Goal: Information Seeking & Learning: Learn about a topic

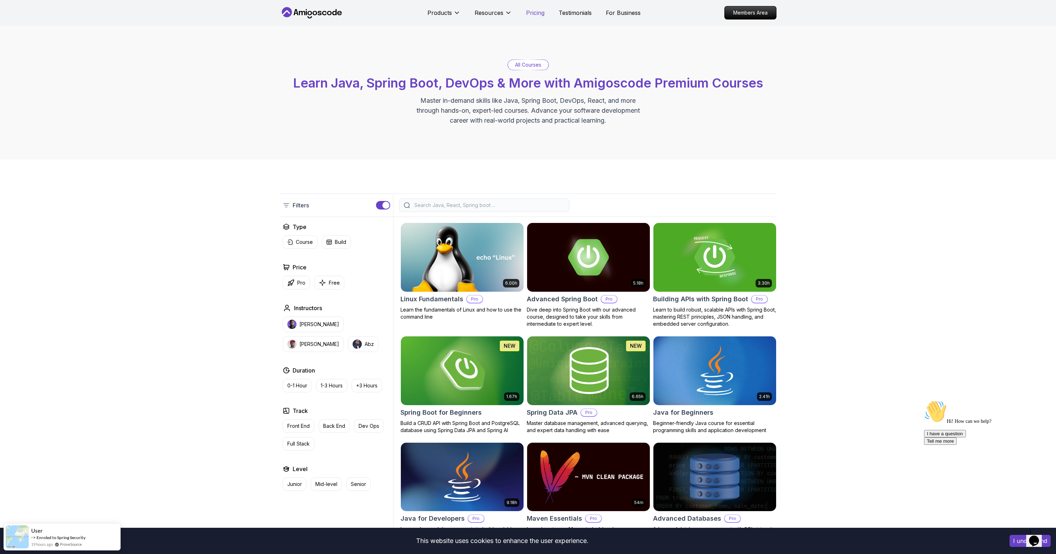
click at [532, 16] on p "Pricing" at bounding box center [535, 13] width 18 height 9
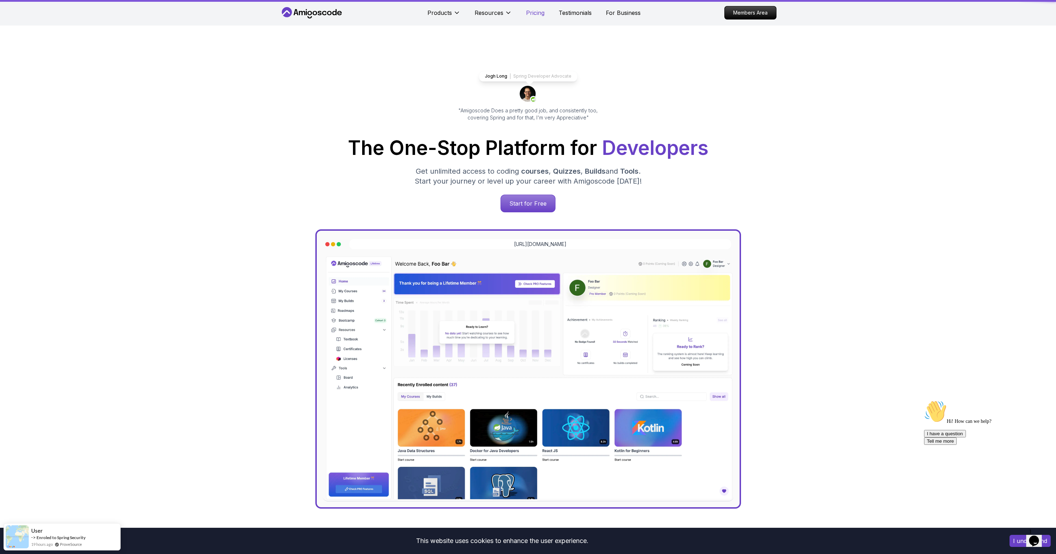
scroll to position [1532, 0]
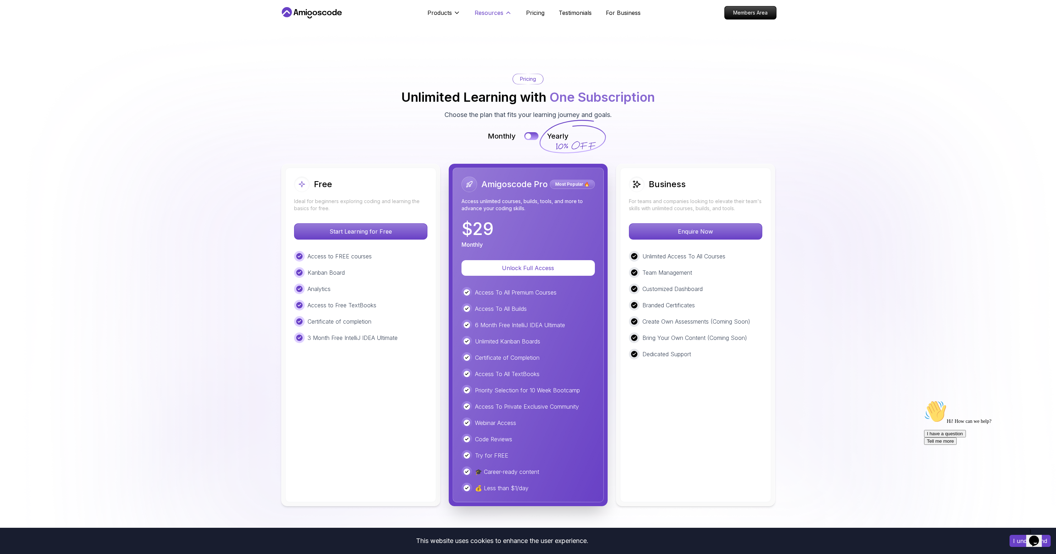
click at [501, 12] on p "Resources" at bounding box center [489, 13] width 29 height 9
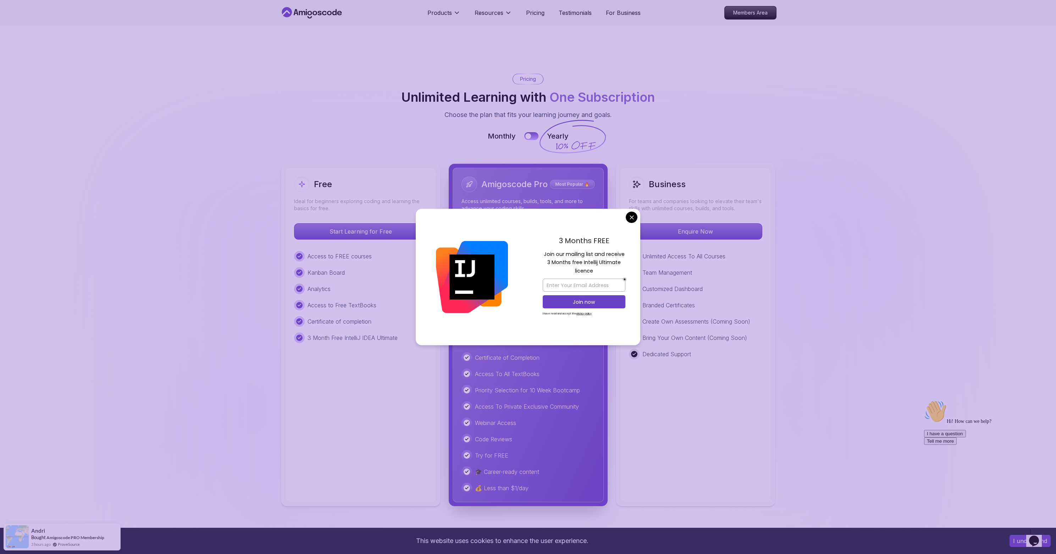
click at [634, 219] on body "This website uses cookies to enhance the user experience. I understand Products…" at bounding box center [528, 548] width 1056 height 4161
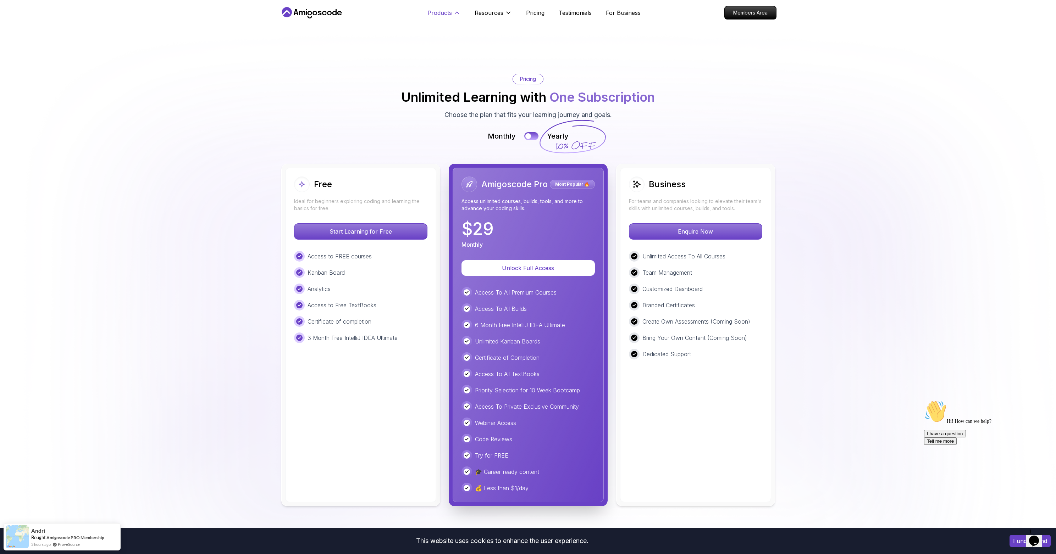
click at [442, 13] on p "Products" at bounding box center [439, 13] width 24 height 9
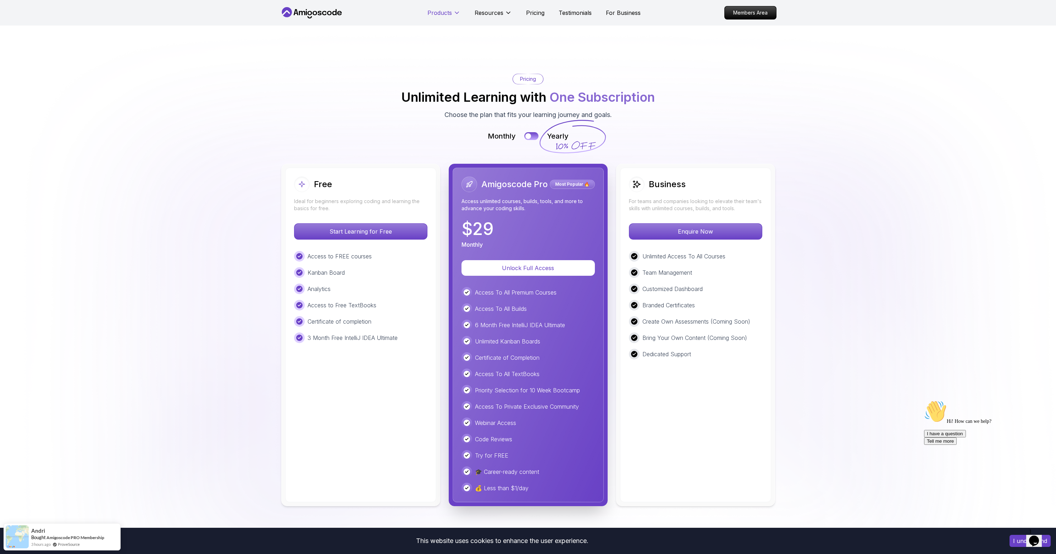
click at [450, 13] on p "Products" at bounding box center [439, 13] width 24 height 9
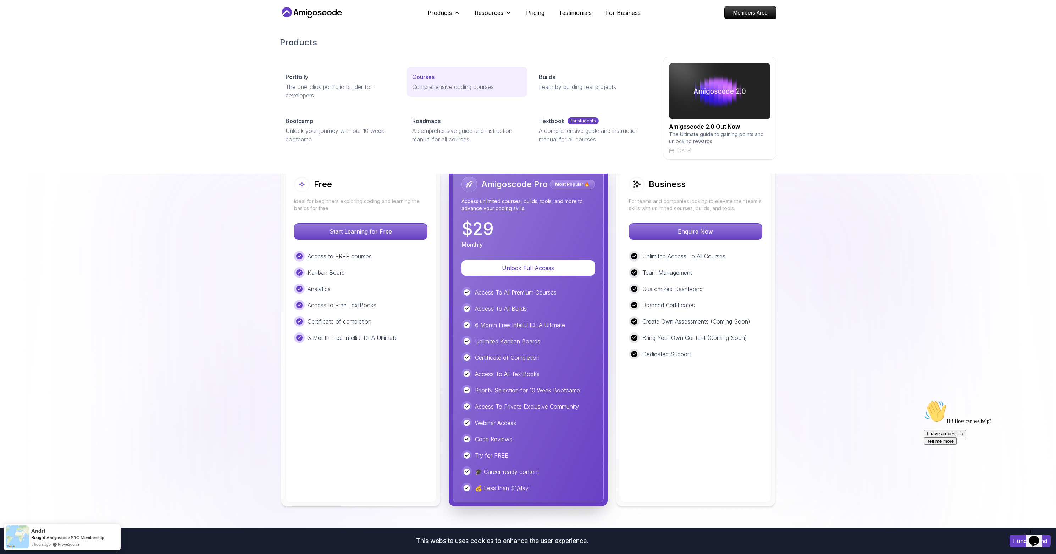
click at [439, 82] on link "Courses Comprehensive coding courses" at bounding box center [467, 82] width 121 height 30
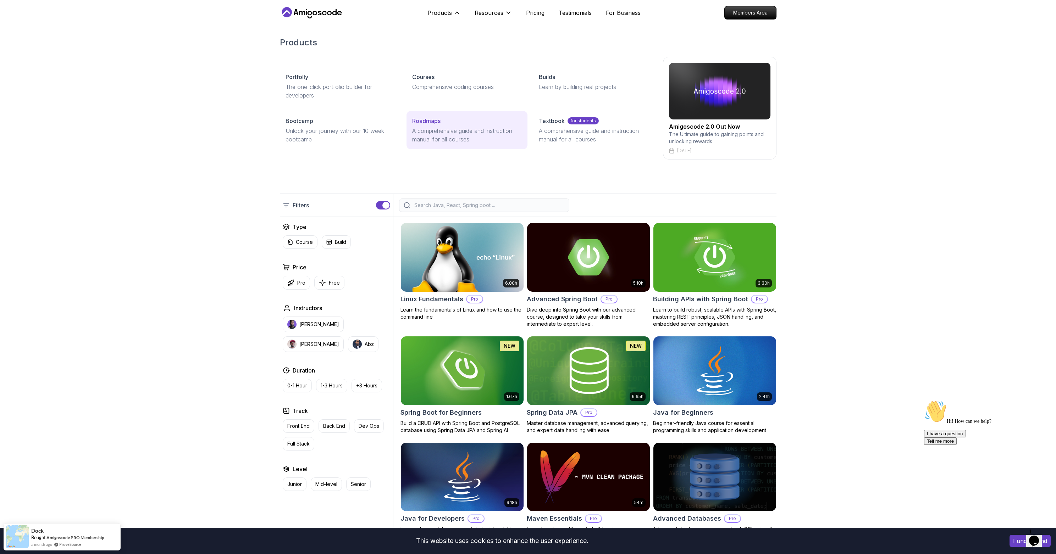
click at [481, 134] on p "A comprehensive guide and instruction manual for all courses" at bounding box center [467, 135] width 110 height 17
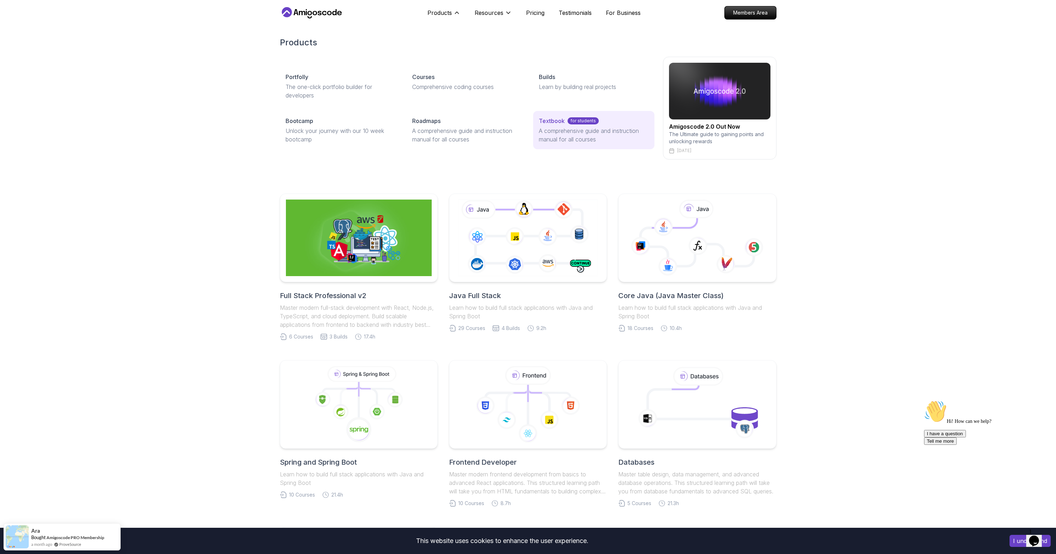
click at [584, 137] on p "A comprehensive guide and instruction manual for all courses" at bounding box center [594, 135] width 110 height 17
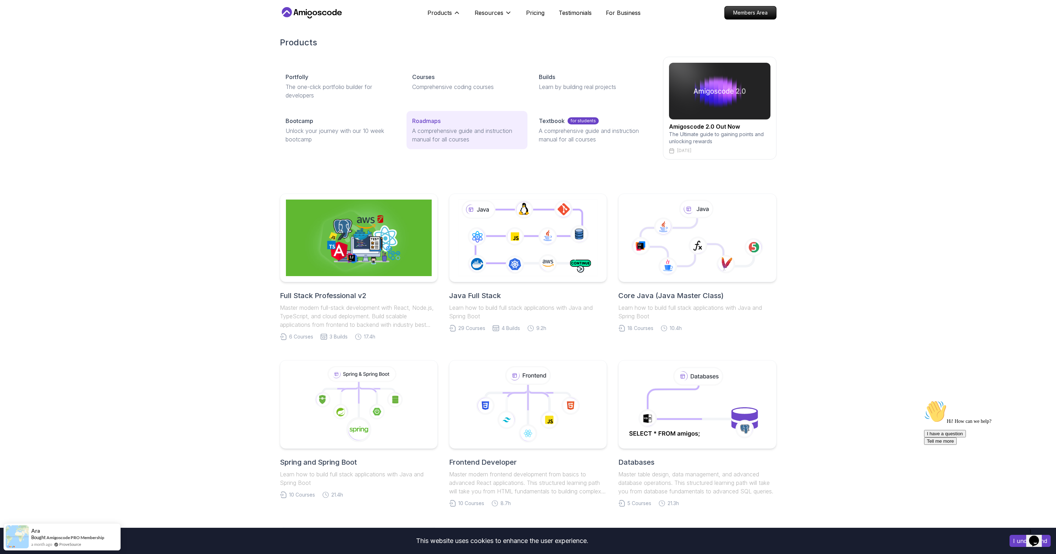
click at [459, 136] on p "A comprehensive guide and instruction manual for all courses" at bounding box center [467, 135] width 110 height 17
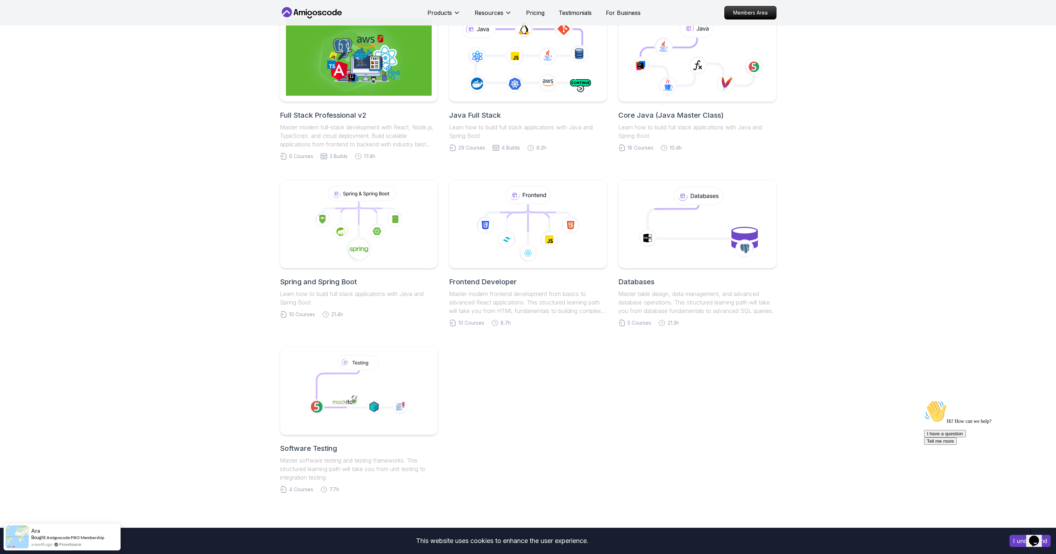
scroll to position [166, 0]
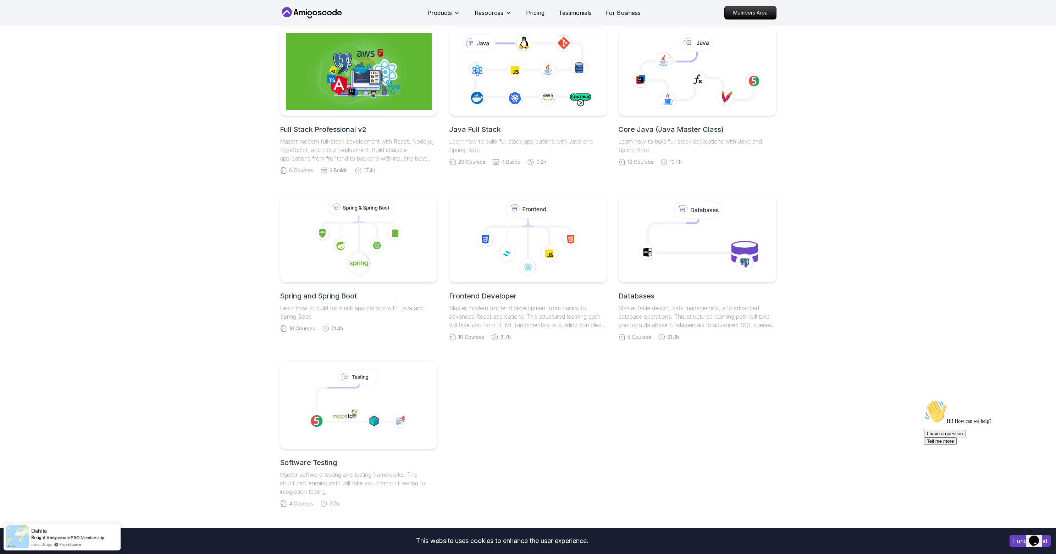
click at [333, 131] on h2 "Full Stack Professional v2" at bounding box center [359, 130] width 158 height 10
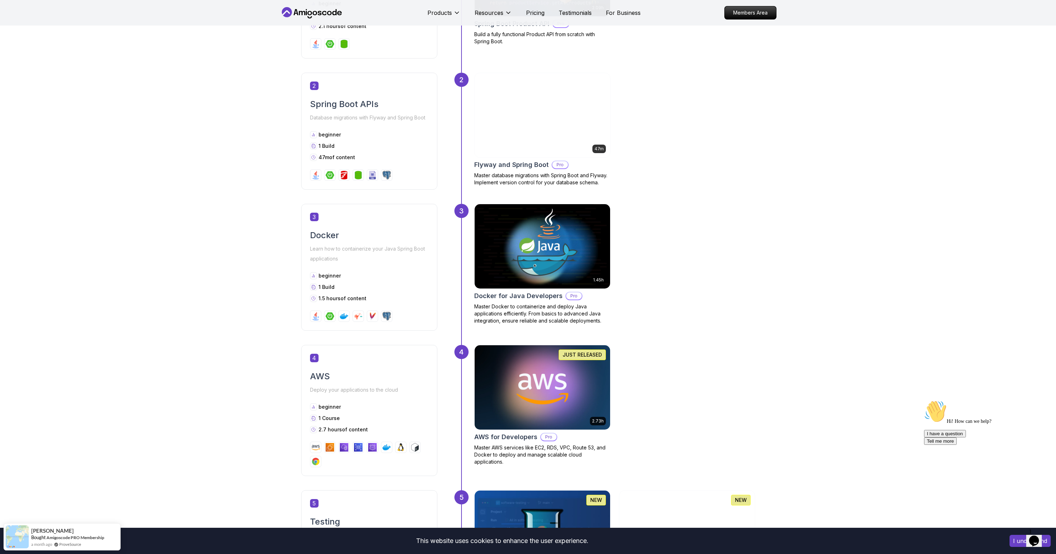
scroll to position [404, 0]
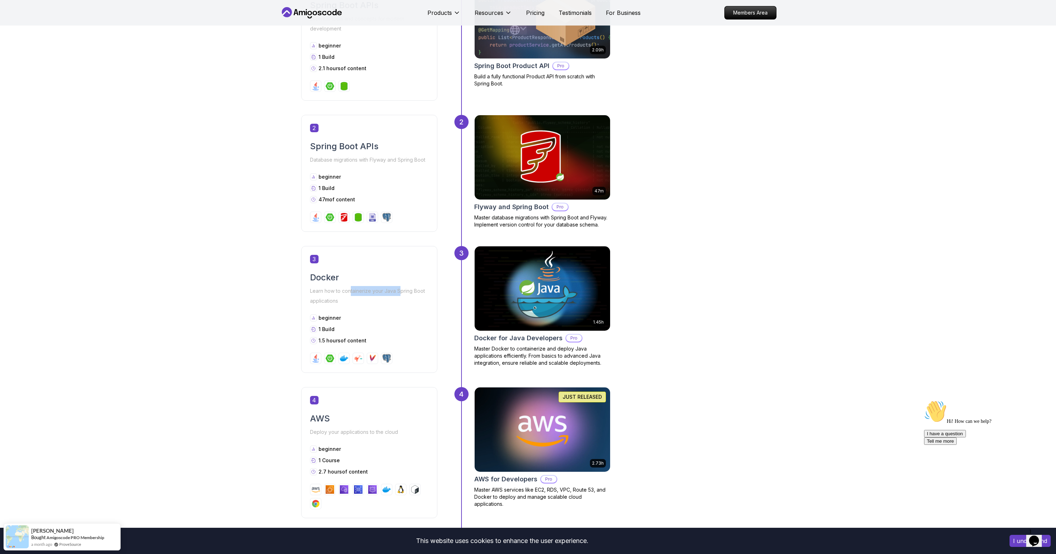
drag, startPoint x: 350, startPoint y: 292, endPoint x: 400, endPoint y: 294, distance: 50.4
click at [400, 294] on p "Learn how to containerize your Java Spring Boot applications" at bounding box center [369, 296] width 118 height 20
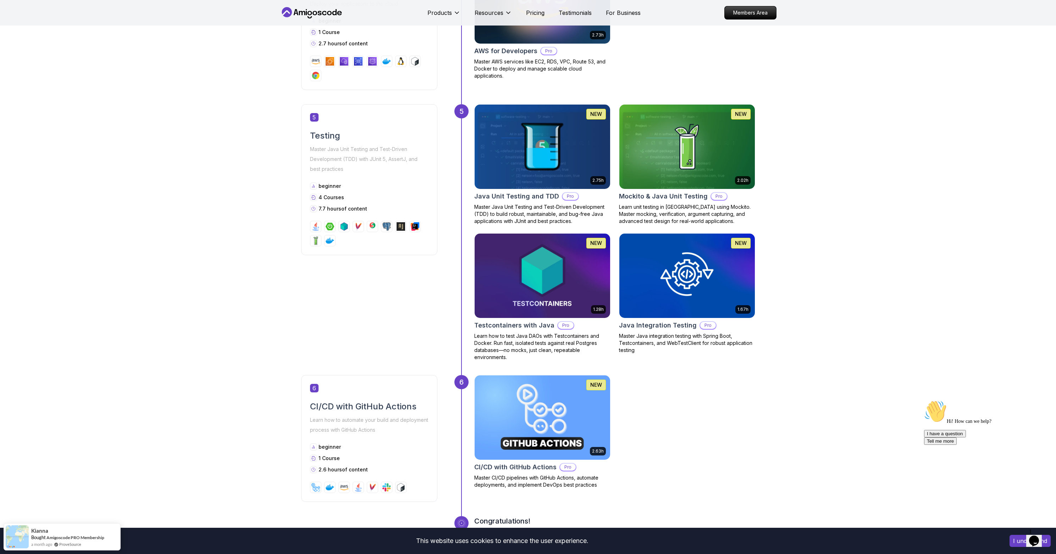
scroll to position [791, 0]
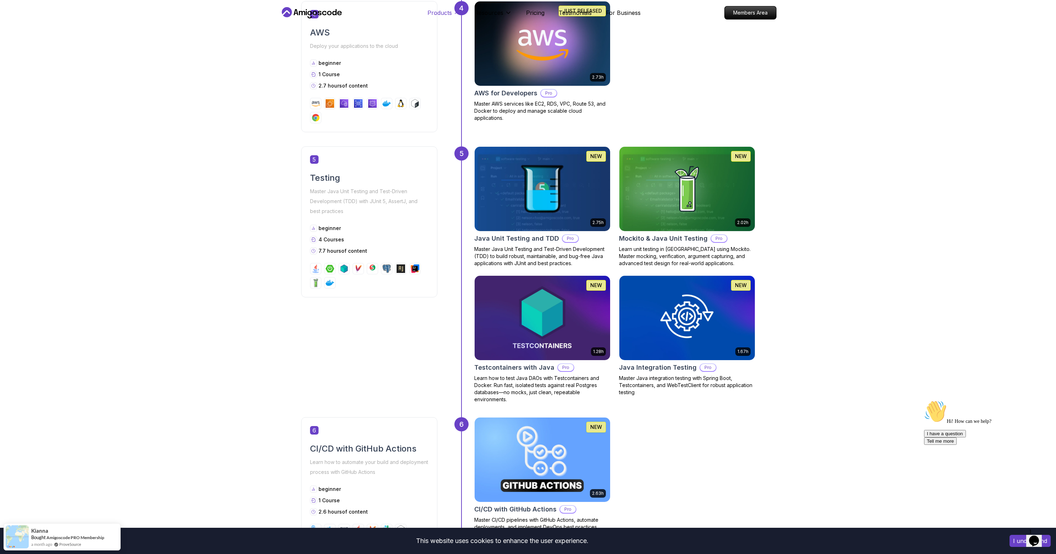
click at [447, 16] on p "Products" at bounding box center [439, 13] width 24 height 9
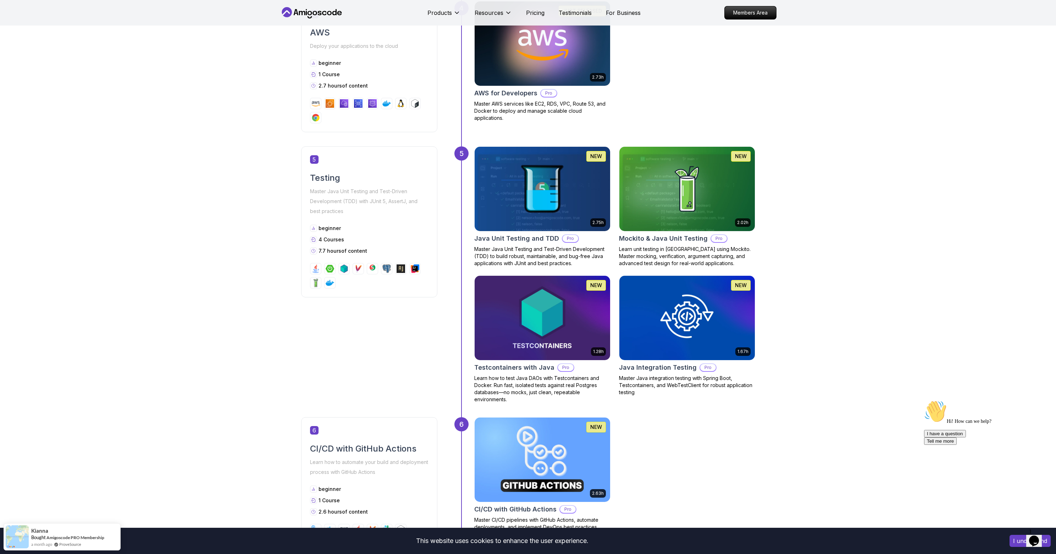
click at [327, 15] on icon at bounding box center [312, 12] width 64 height 11
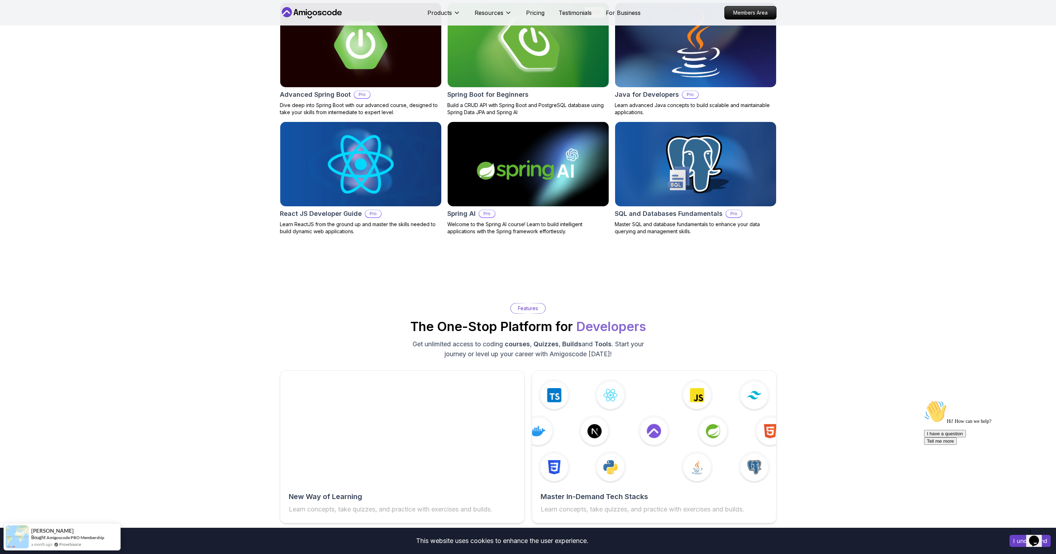
scroll to position [689, 0]
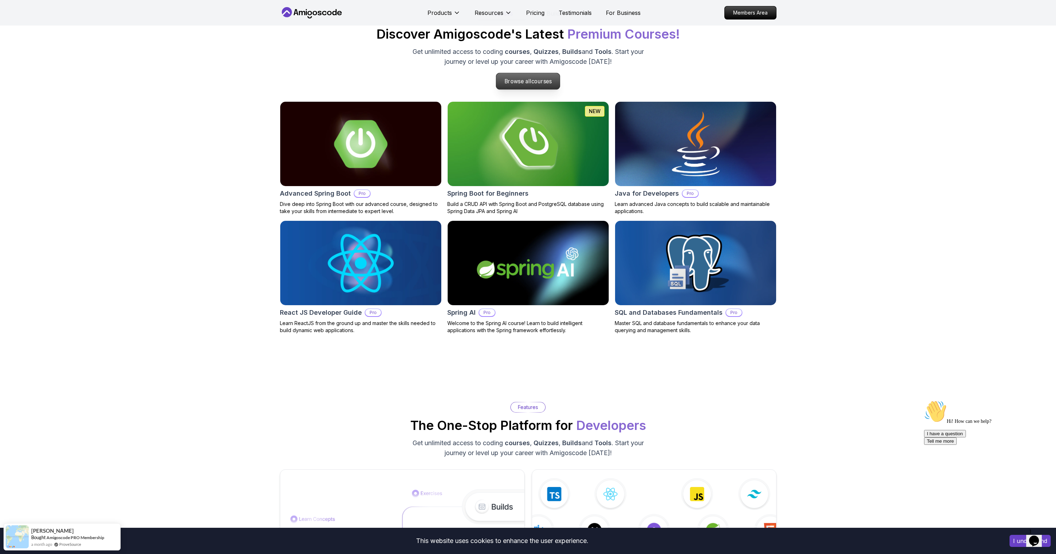
click at [523, 76] on p "Browse all courses" at bounding box center [528, 81] width 64 height 16
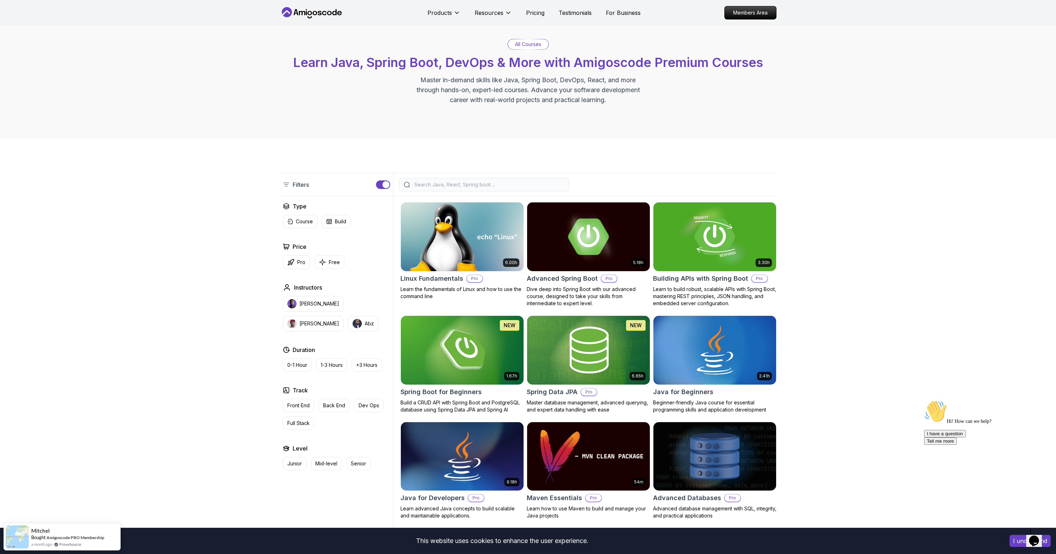
scroll to position [45, 0]
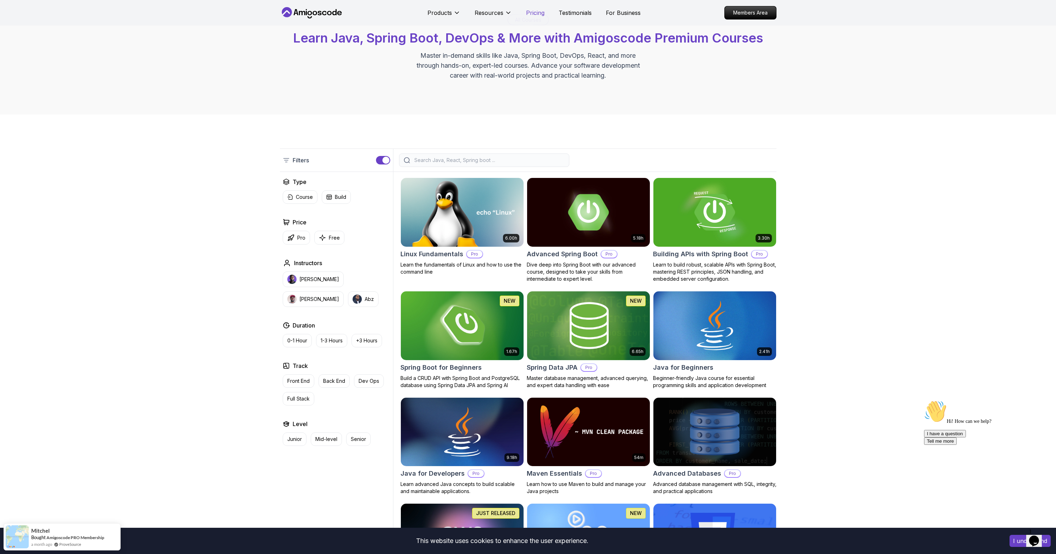
click at [536, 13] on p "Pricing" at bounding box center [535, 13] width 18 height 9
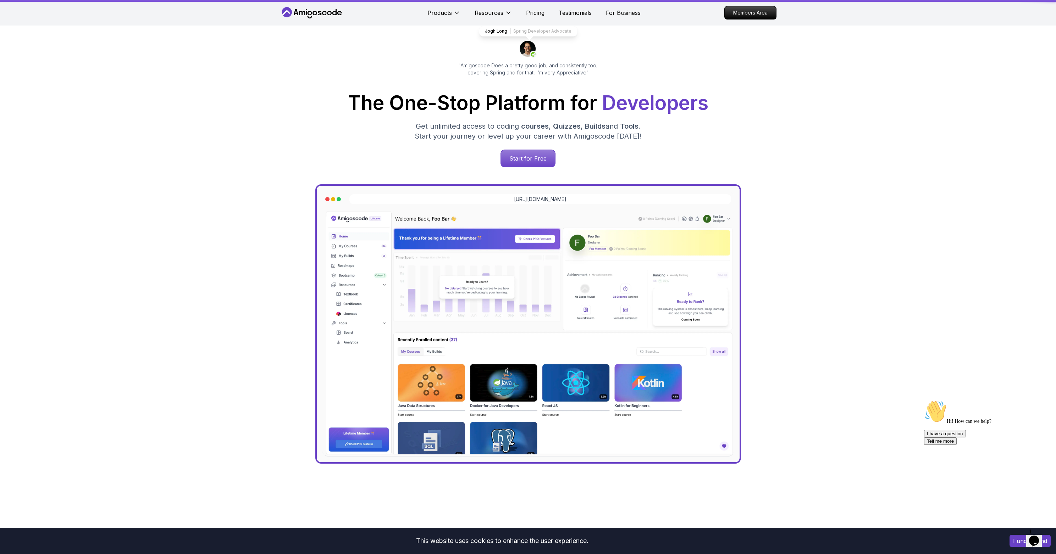
scroll to position [1524, 0]
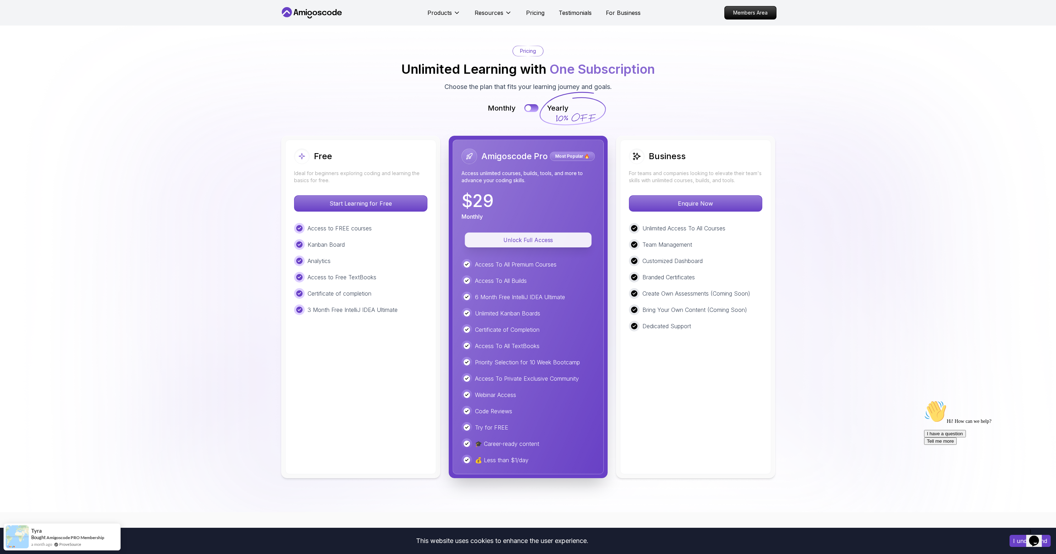
click at [536, 242] on p "Unlock Full Access" at bounding box center [528, 240] width 111 height 8
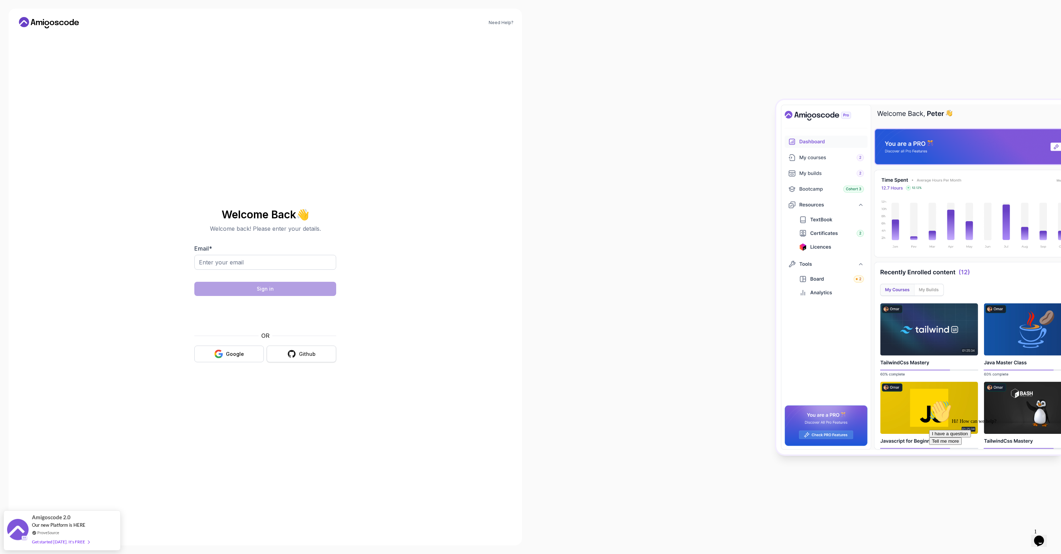
click at [315, 359] on button "Github" at bounding box center [302, 354] width 70 height 17
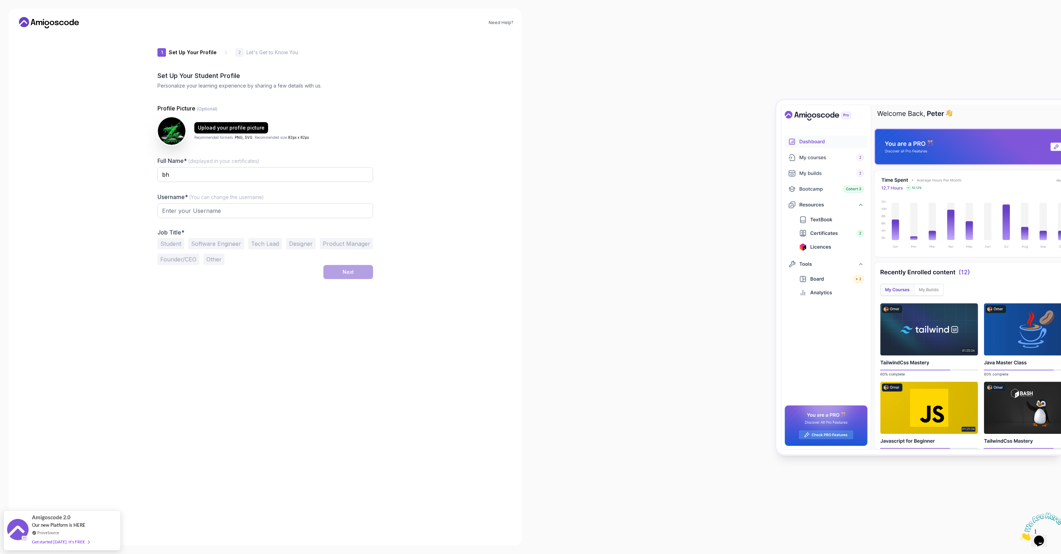
type input "swiftfoxd2059"
click at [221, 209] on input "swiftfoxd2059" at bounding box center [266, 210] width 216 height 15
click at [285, 203] on div "Username* (You can change the username) swiftfoxd2059" at bounding box center [266, 208] width 216 height 33
click at [272, 175] on input "bh" at bounding box center [266, 174] width 216 height 15
click at [342, 264] on div "Student Software Engineer Tech Lead Designer Product Manager Founder/CEO Other" at bounding box center [266, 251] width 216 height 27
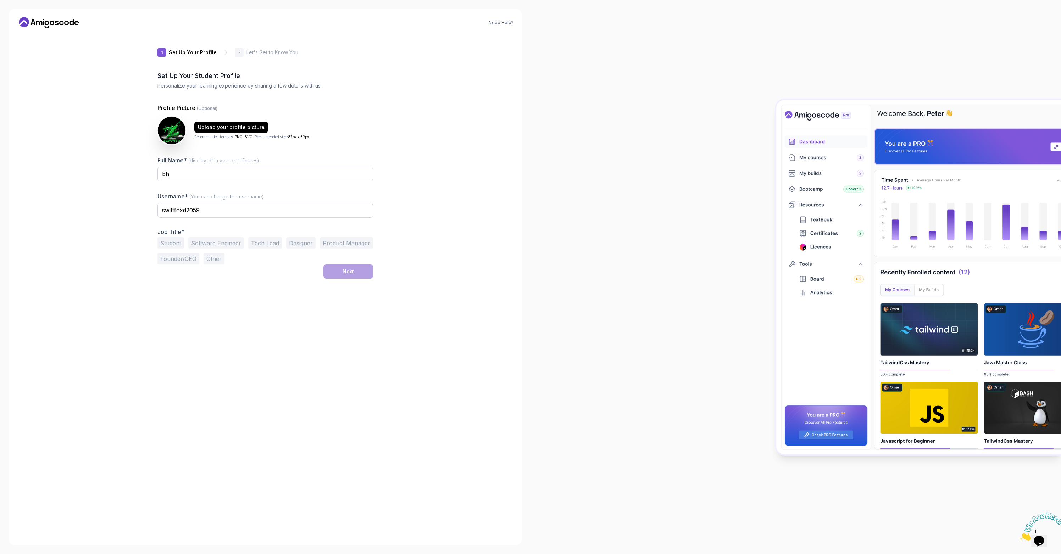
click at [212, 262] on button "Other" at bounding box center [214, 258] width 21 height 11
click at [202, 244] on button "Software Engineer" at bounding box center [216, 243] width 56 height 11
click at [340, 266] on button "Next" at bounding box center [349, 272] width 50 height 14
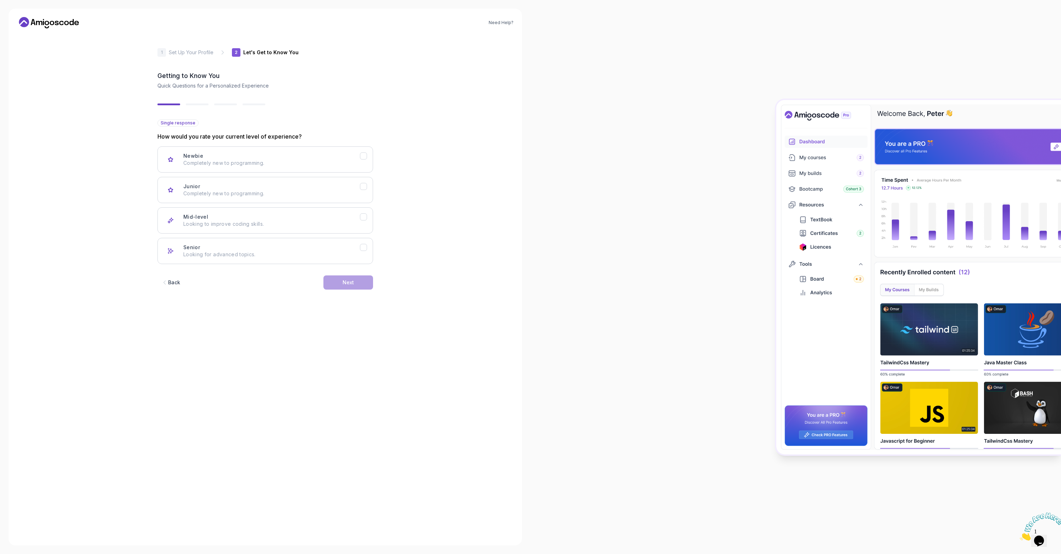
click at [168, 280] on icon "button" at bounding box center [164, 282] width 7 height 7
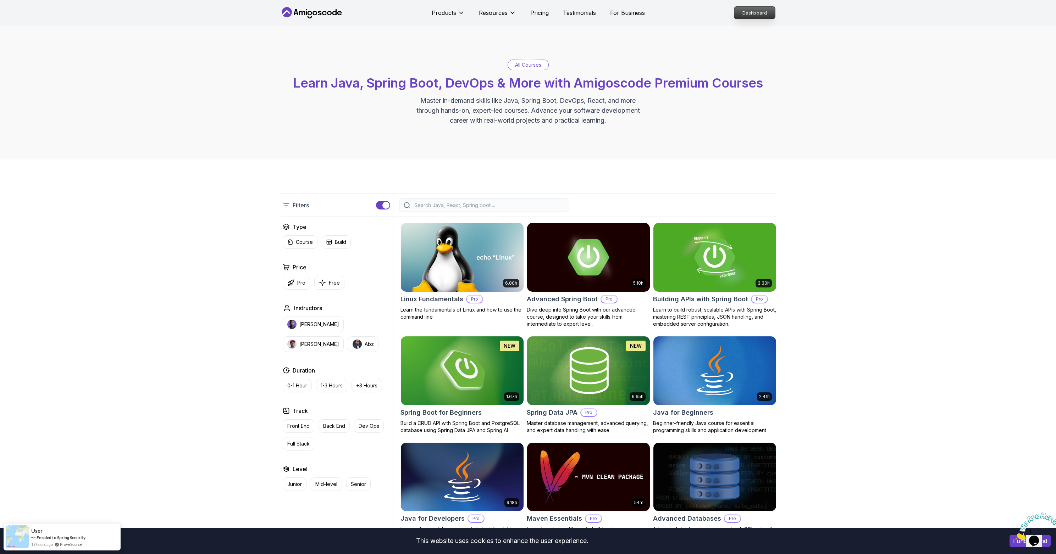
click at [735, 9] on p "Dashboard" at bounding box center [754, 13] width 41 height 12
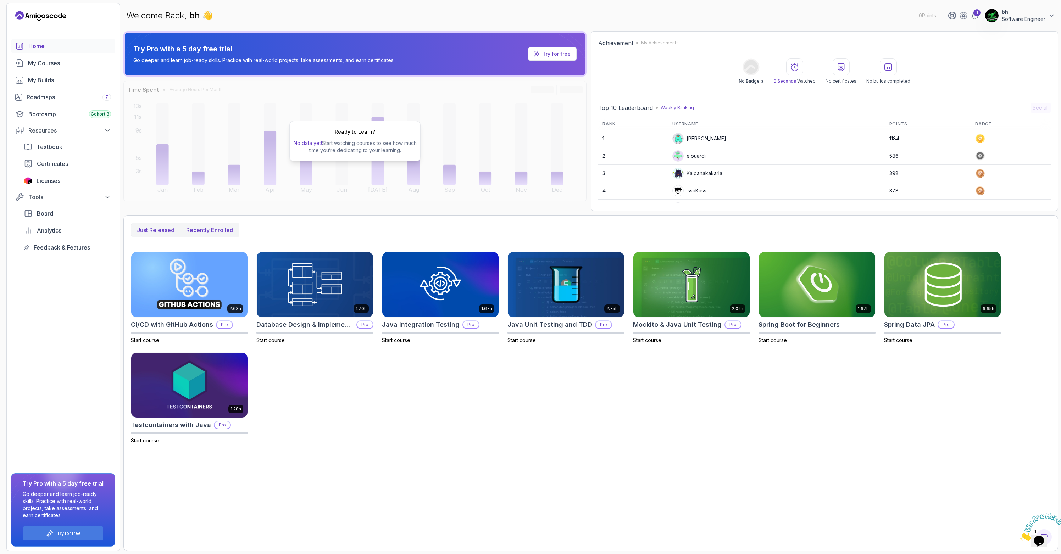
click at [226, 234] on p "Recently enrolled" at bounding box center [209, 230] width 47 height 9
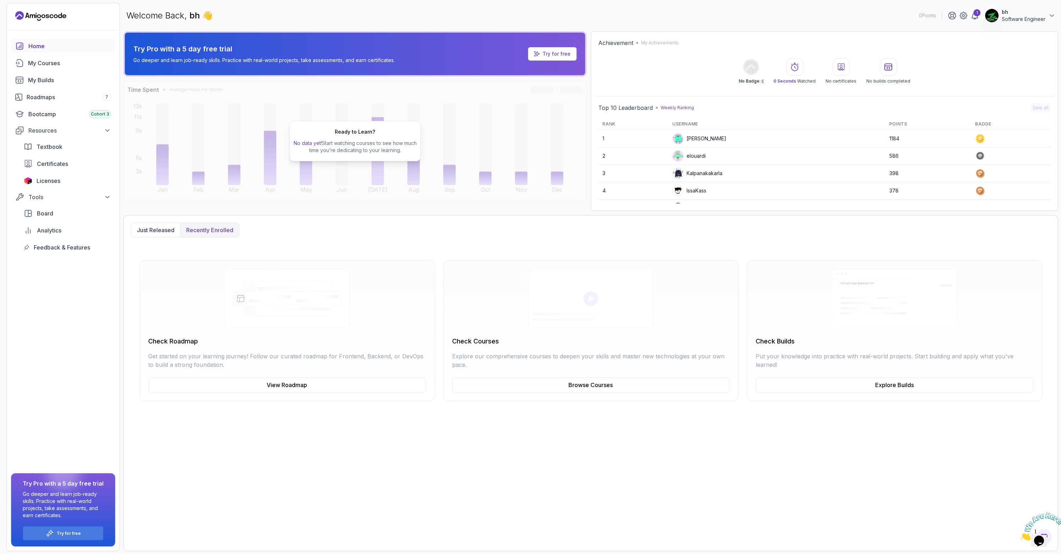
click at [1055, 15] on icon at bounding box center [1052, 15] width 7 height 7
click at [1005, 27] on link "View Profile" at bounding box center [1013, 34] width 84 height 17
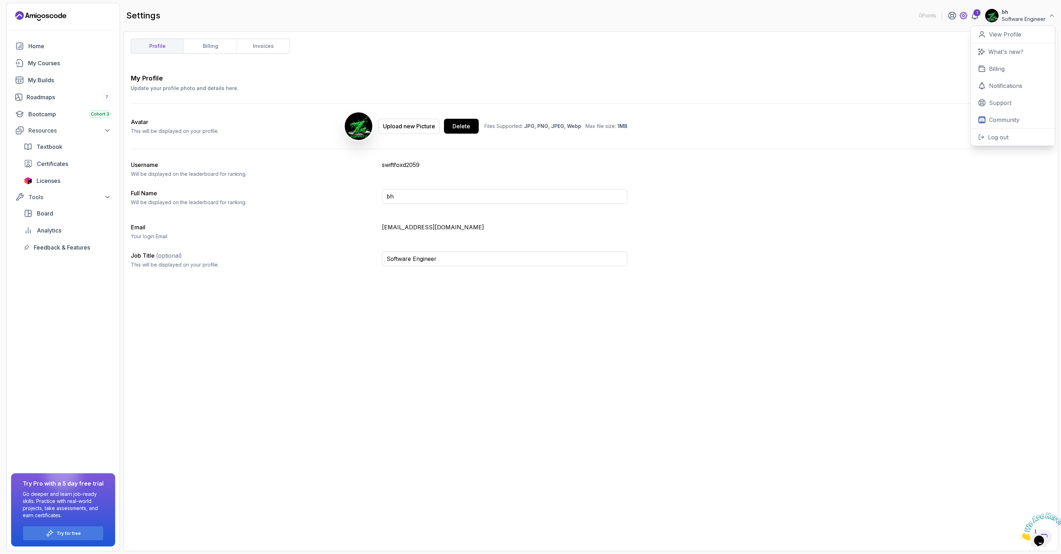
click at [966, 17] on icon at bounding box center [964, 15] width 9 height 9
click at [966, 19] on icon at bounding box center [964, 15] width 9 height 9
click at [220, 47] on link "billing" at bounding box center [210, 46] width 53 height 14
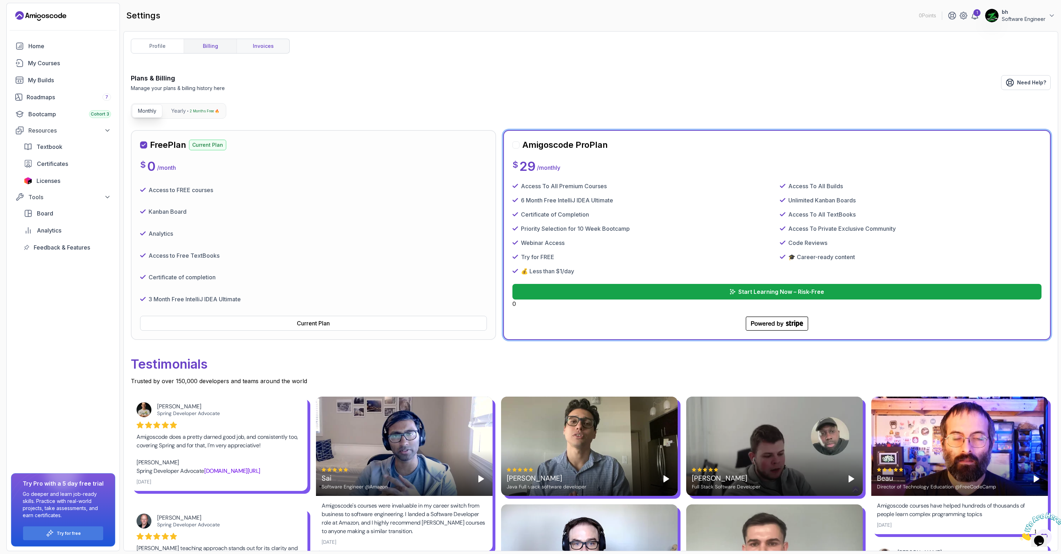
click at [260, 44] on link "invoices" at bounding box center [263, 46] width 53 height 14
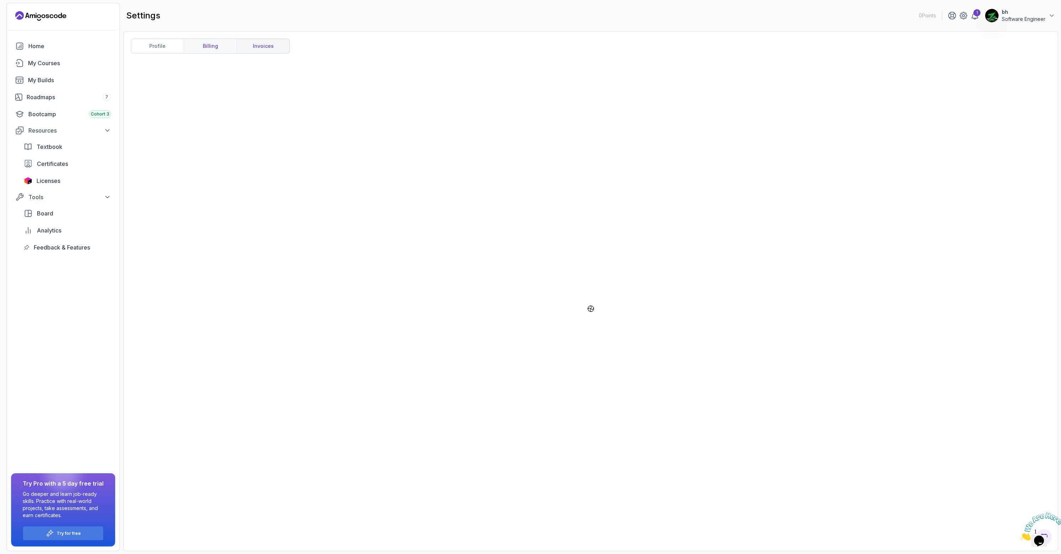
click at [219, 46] on link "billing" at bounding box center [210, 46] width 53 height 14
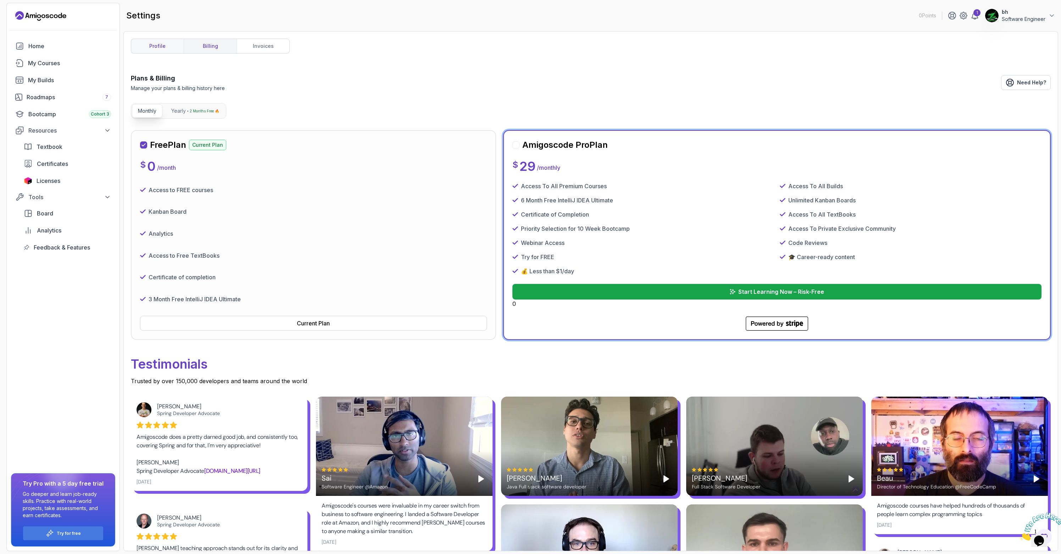
click at [162, 44] on link "profile" at bounding box center [157, 46] width 53 height 14
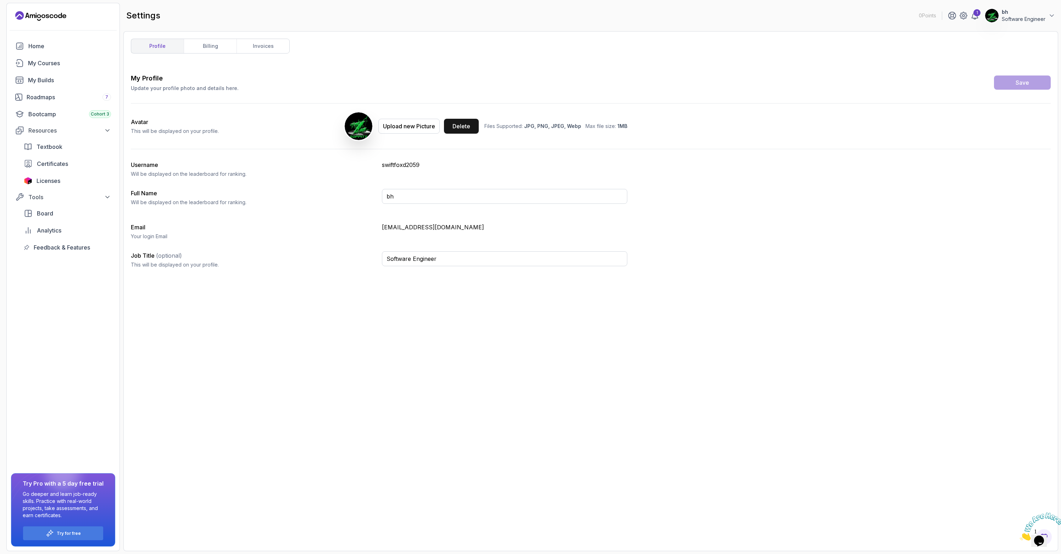
click at [479, 122] on button "Delete" at bounding box center [461, 126] width 35 height 15
click at [469, 125] on div "Delete" at bounding box center [462, 126] width 18 height 9
click at [464, 126] on div "Delete" at bounding box center [462, 126] width 18 height 9
click at [459, 129] on div "Delete" at bounding box center [462, 126] width 18 height 9
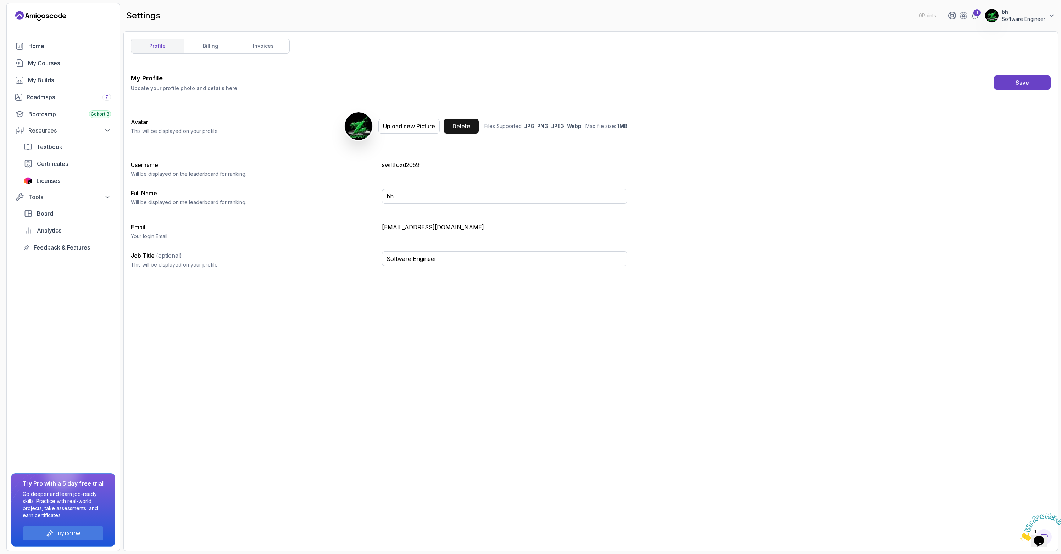
click at [459, 129] on div "Delete" at bounding box center [462, 126] width 18 height 9
click at [44, 49] on div "Home" at bounding box center [69, 46] width 83 height 9
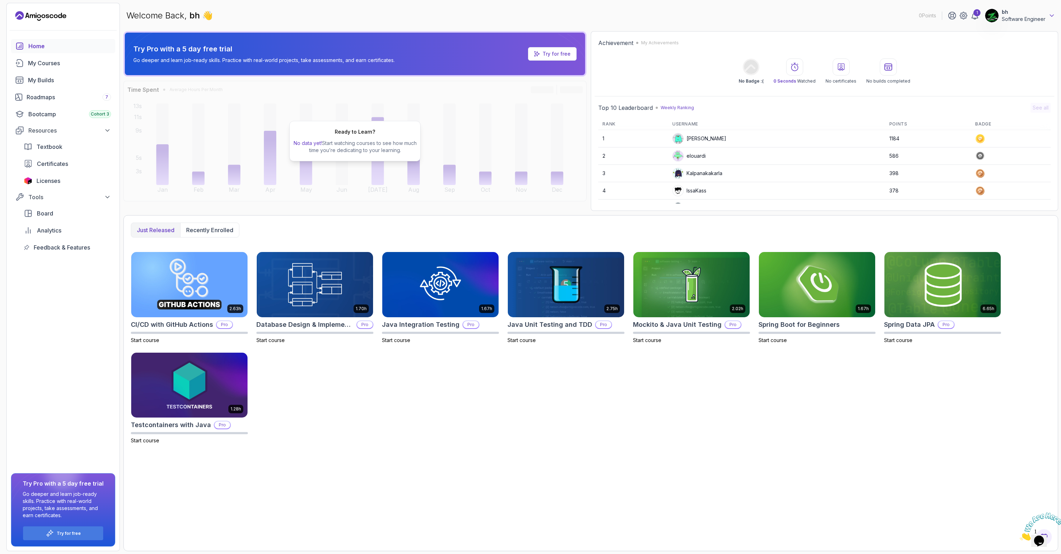
click at [1053, 17] on icon at bounding box center [1052, 15] width 7 height 7
click at [1014, 140] on button "Log out" at bounding box center [1013, 136] width 84 height 17
click at [999, 137] on p "Log out" at bounding box center [998, 137] width 21 height 9
click at [1000, 140] on p "Log out" at bounding box center [998, 137] width 21 height 9
click at [982, 134] on icon at bounding box center [981, 137] width 7 height 6
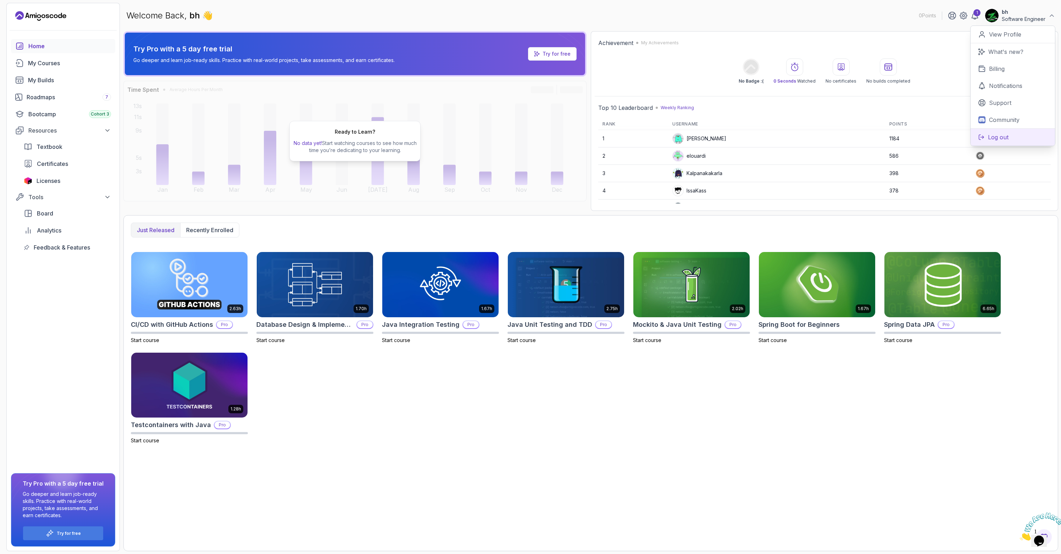
click at [982, 134] on icon at bounding box center [981, 137] width 7 height 6
click at [992, 136] on p "Log out" at bounding box center [998, 137] width 21 height 9
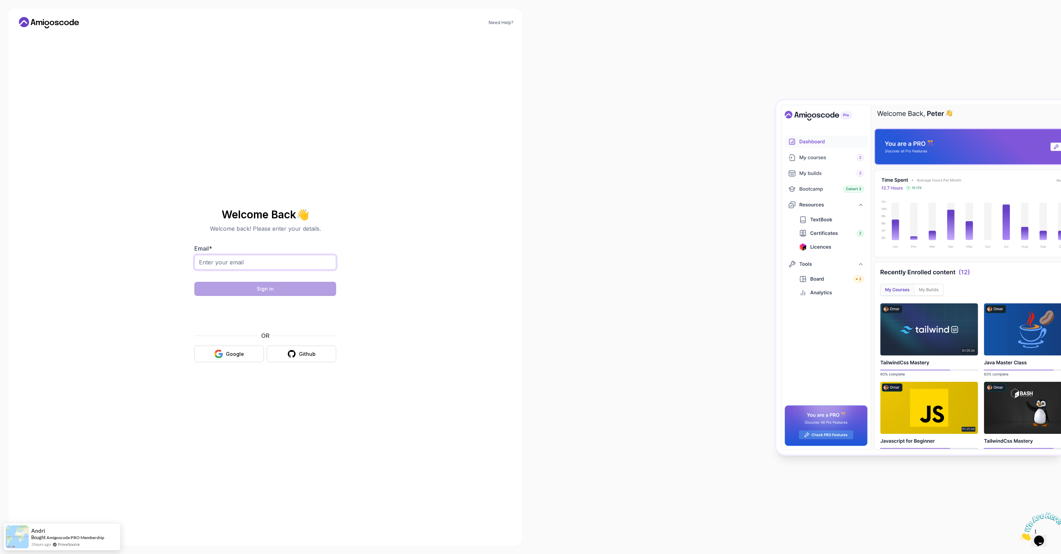
click at [228, 267] on input "Email *" at bounding box center [265, 262] width 142 height 15
type input "[EMAIL_ADDRESS][DOMAIN_NAME]"
click at [257, 293] on button "Sign in" at bounding box center [265, 289] width 142 height 14
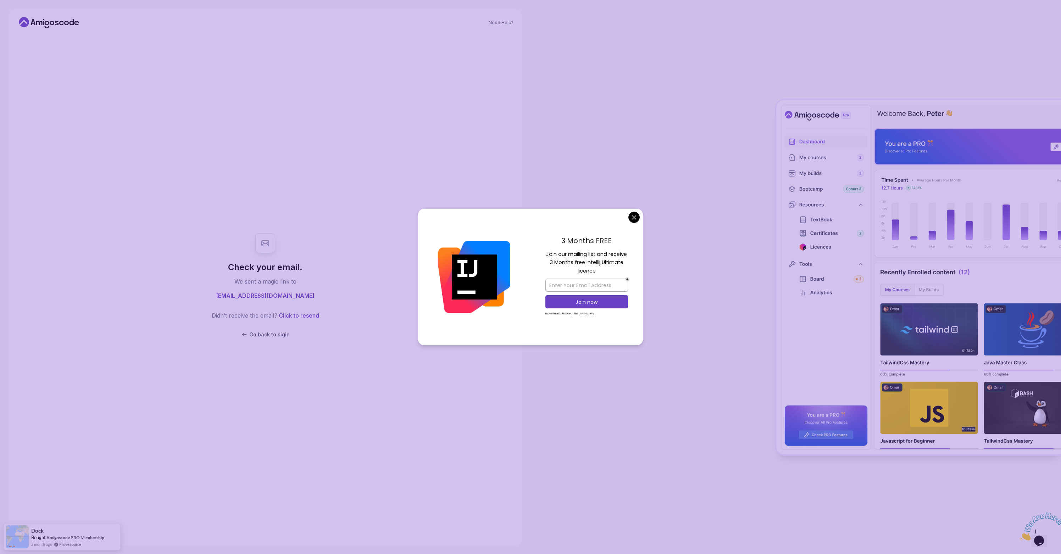
click at [635, 218] on body "Need Help? Check your email. We sent a magic link to maxtan96@outlook.com Didn’…" at bounding box center [530, 277] width 1061 height 554
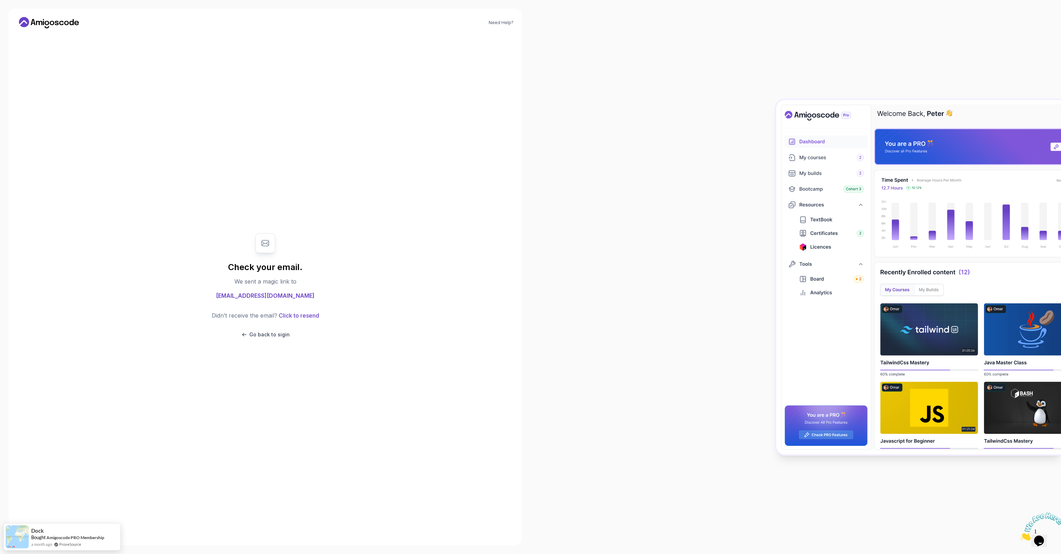
click at [46, 20] on icon at bounding box center [49, 22] width 64 height 11
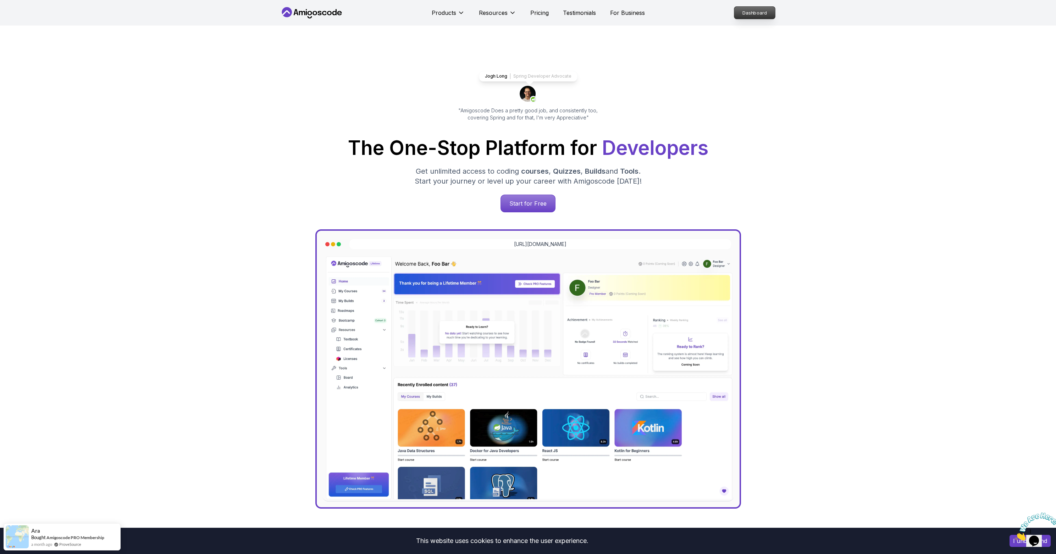
click at [742, 11] on p "Dashboard" at bounding box center [754, 13] width 41 height 12
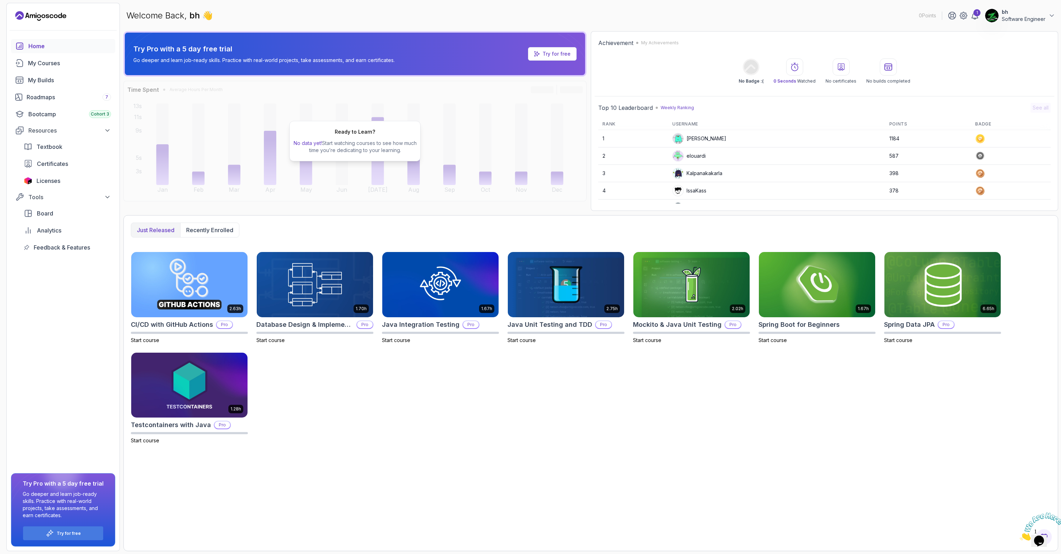
click at [564, 51] on p "Try for free" at bounding box center [557, 53] width 28 height 7
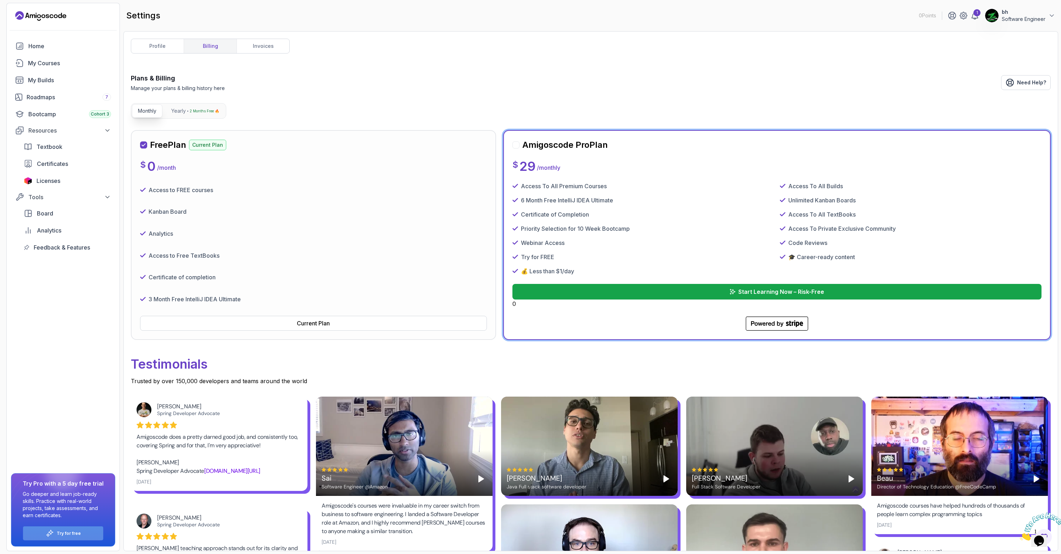
click at [51, 534] on icon at bounding box center [50, 532] width 5 height 5
click at [515, 146] on div at bounding box center [516, 145] width 7 height 7
click at [775, 288] on p "Start Learning Now – Risk-Free" at bounding box center [781, 292] width 87 height 9
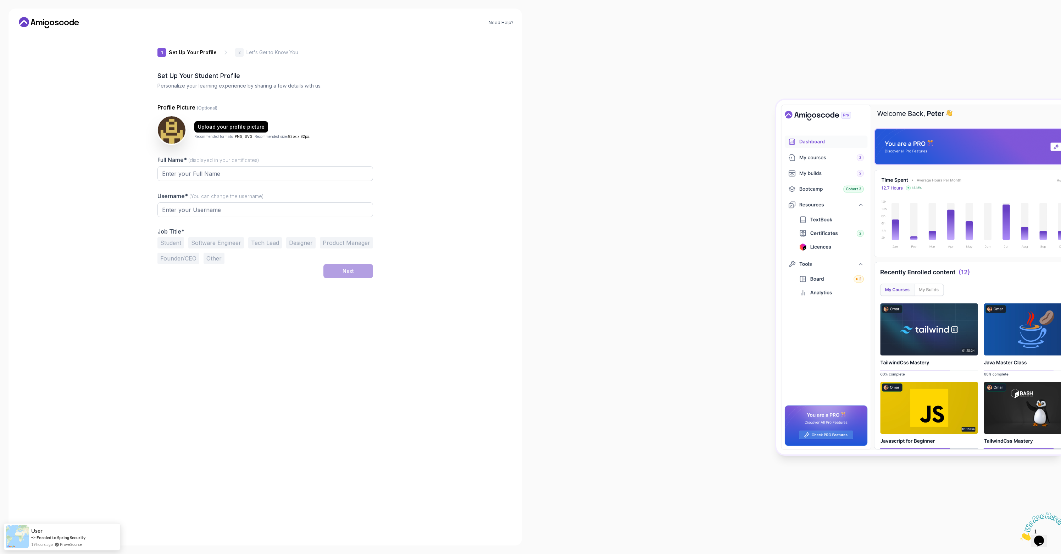
type input "briskcougar4ce09"
click at [223, 241] on button "Software Engineer" at bounding box center [216, 243] width 56 height 11
click at [209, 179] on input "Full Name* (displayed in your certificates)" at bounding box center [266, 174] width 216 height 15
type input "test"
click at [364, 271] on button "Next" at bounding box center [349, 272] width 50 height 14
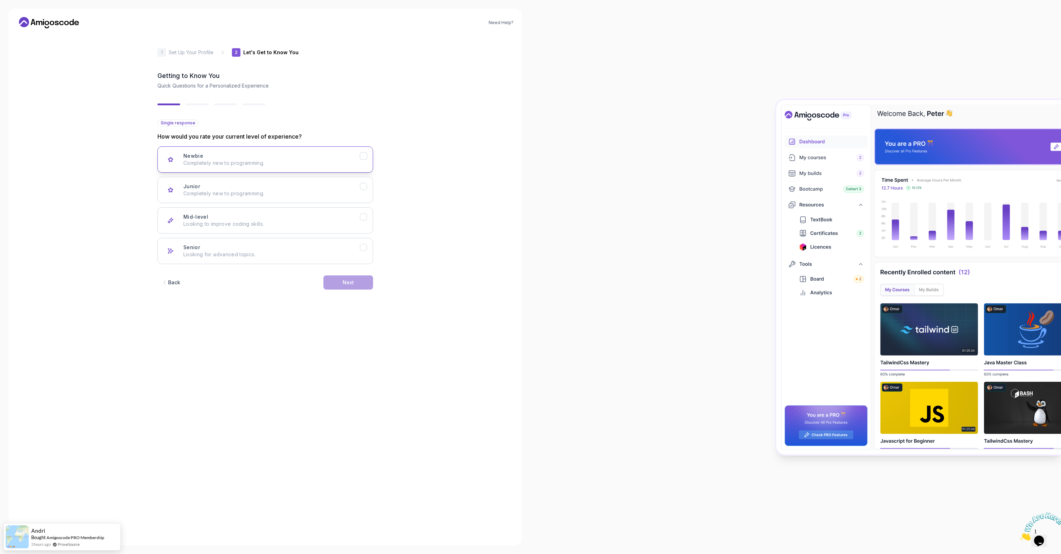
click at [238, 169] on button "Newbie Completely new to programming." at bounding box center [266, 160] width 216 height 26
click at [364, 288] on button "Next" at bounding box center [349, 283] width 50 height 14
click at [45, 25] on icon at bounding box center [49, 22] width 64 height 11
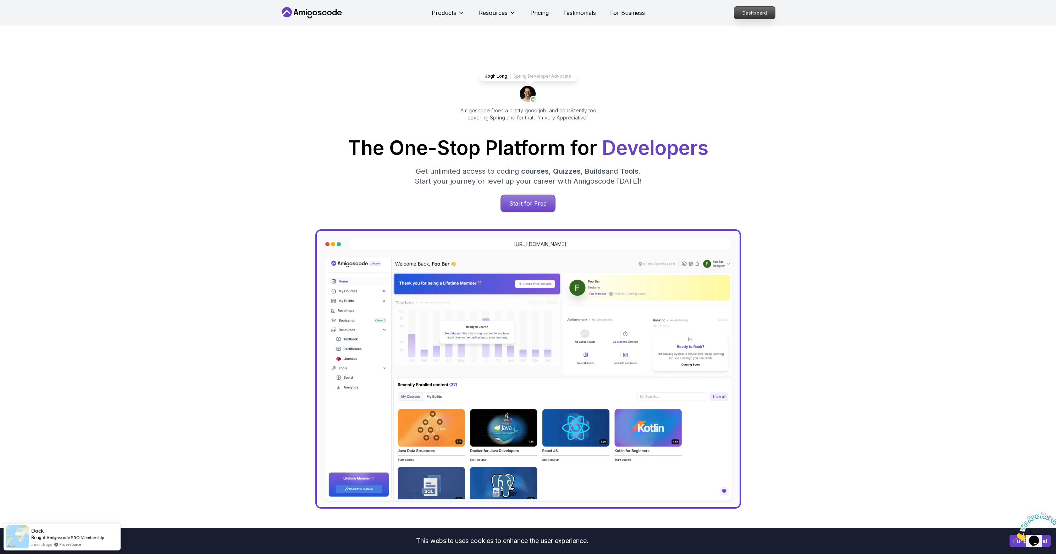
click at [748, 13] on p "Dashboard" at bounding box center [754, 13] width 41 height 12
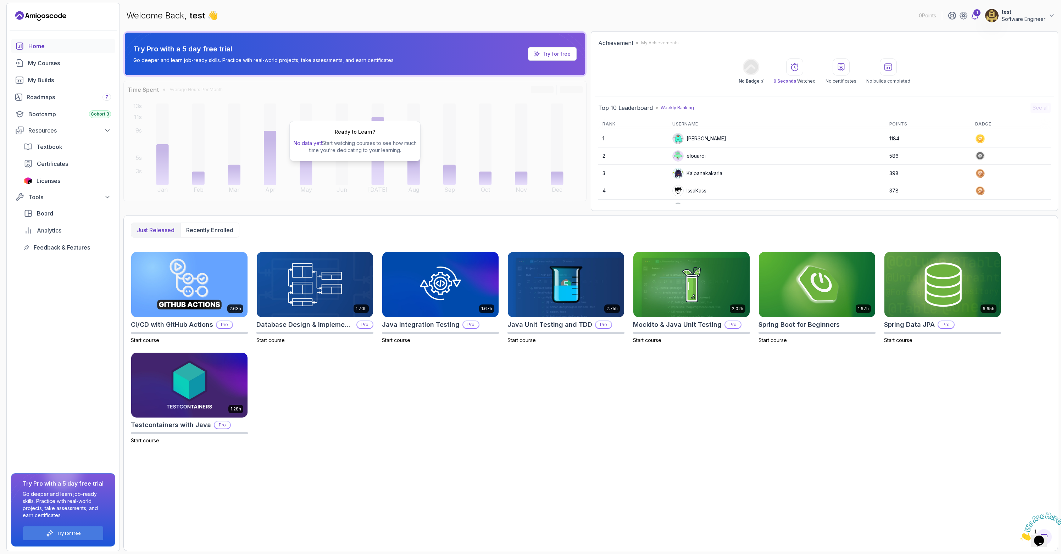
click at [977, 18] on icon at bounding box center [975, 15] width 6 height 7
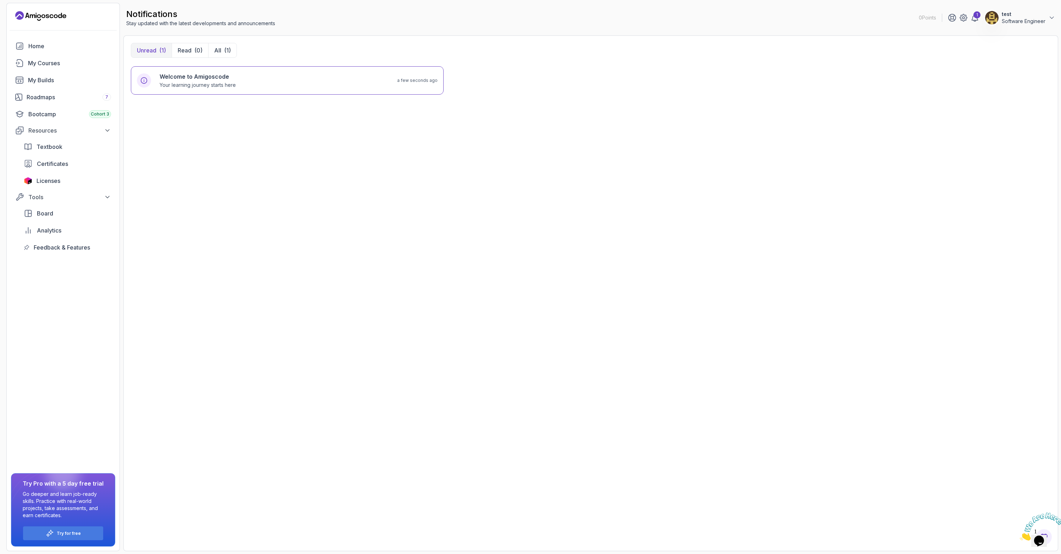
click at [1025, 18] on p "Software Engineer" at bounding box center [1024, 21] width 44 height 7
click at [1002, 37] on p "View Profile" at bounding box center [1005, 36] width 32 height 9
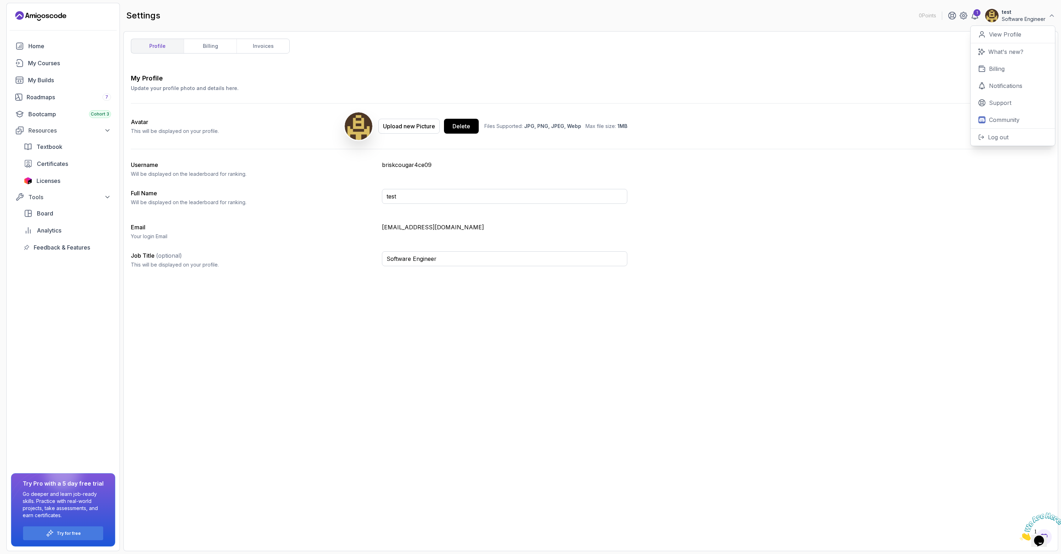
click at [237, 56] on div "profile billing invoices My Profile Update your profile photo and details here.…" at bounding box center [591, 292] width 920 height 506
click at [246, 47] on link "invoices" at bounding box center [263, 46] width 53 height 14
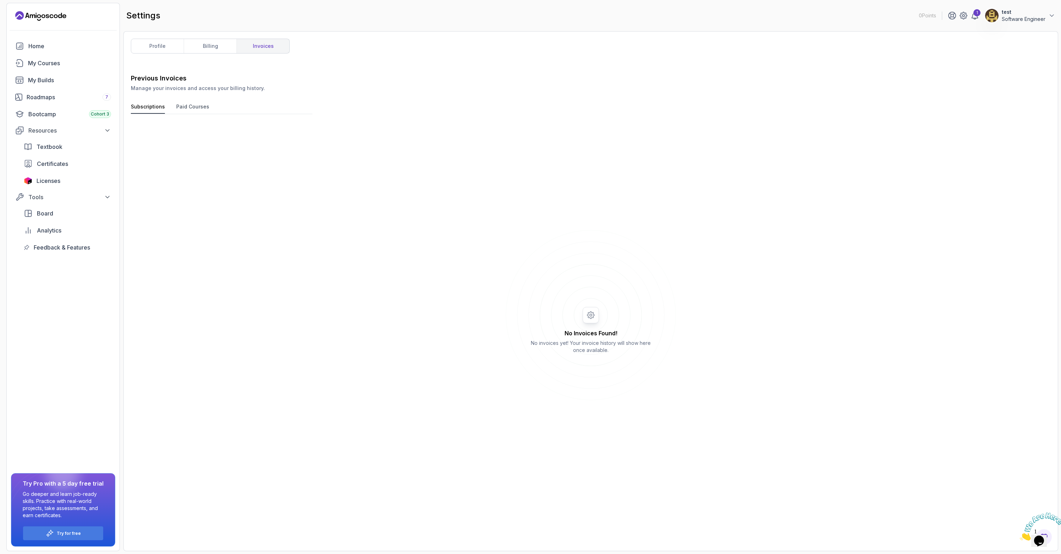
click at [195, 104] on button "Paid Courses" at bounding box center [192, 108] width 33 height 11
click at [202, 45] on link "billing" at bounding box center [210, 46] width 53 height 14
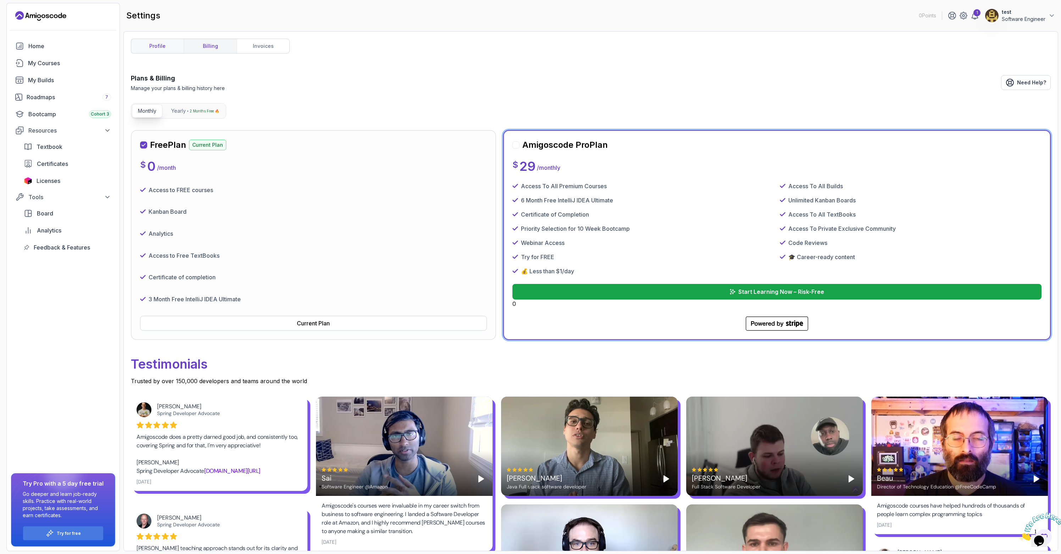
click at [171, 41] on link "profile" at bounding box center [157, 46] width 53 height 14
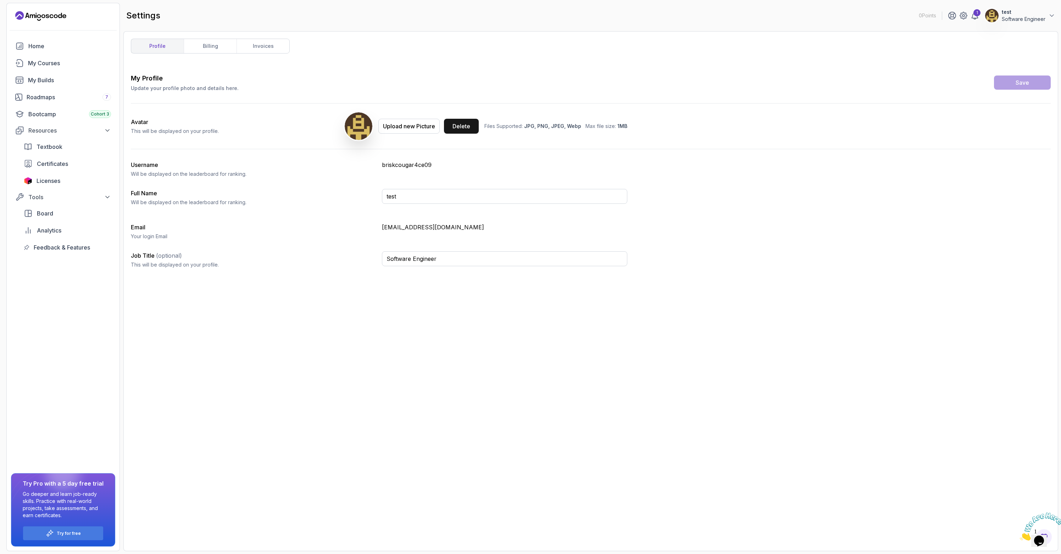
click at [459, 125] on div "Delete" at bounding box center [462, 126] width 18 height 9
click at [42, 51] on link "Home" at bounding box center [63, 46] width 104 height 14
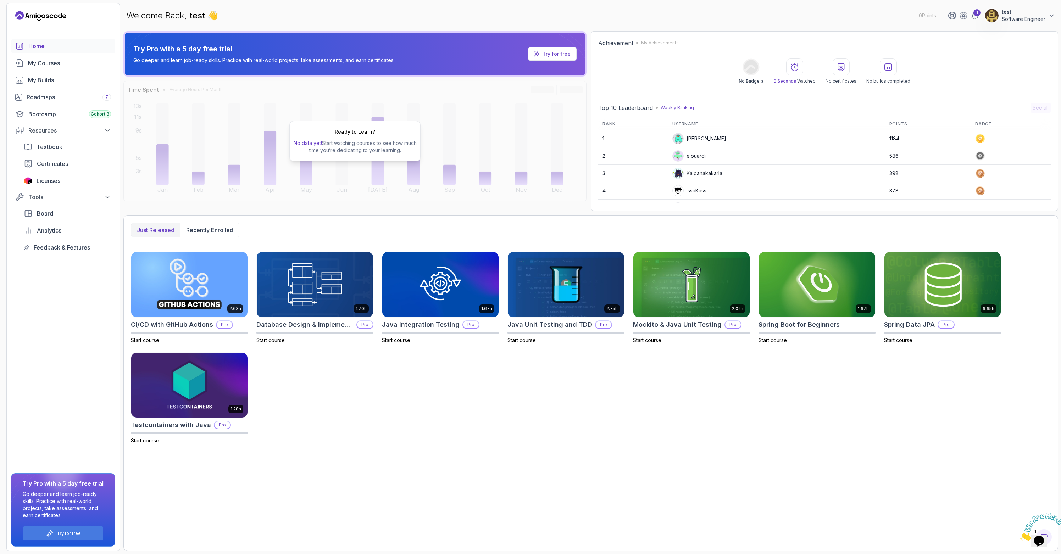
click at [1037, 17] on p "Software Engineer" at bounding box center [1024, 19] width 44 height 7
click at [56, 18] on icon "Landing page" at bounding box center [40, 15] width 51 height 11
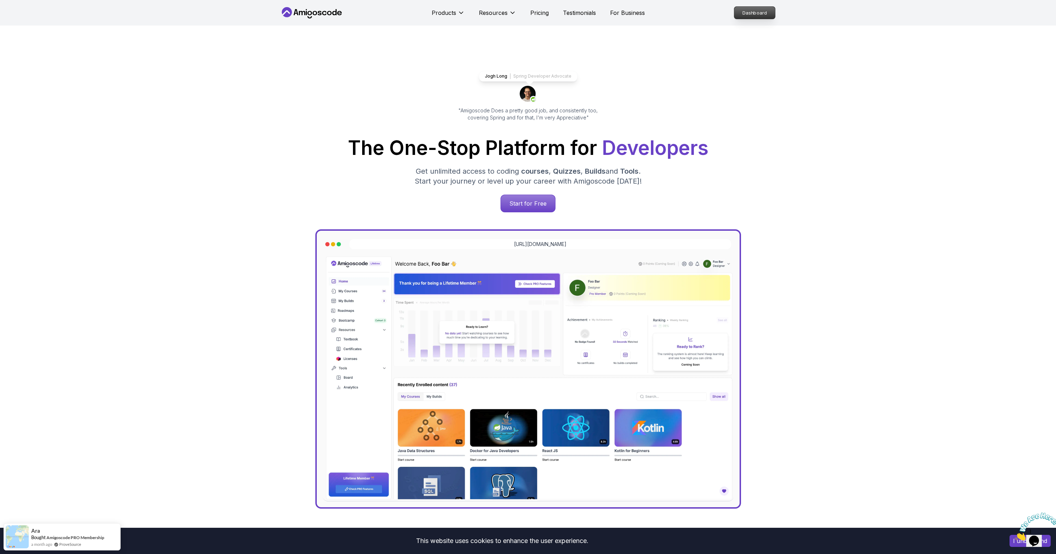
click at [775, 12] on link "Dashboard" at bounding box center [755, 12] width 42 height 13
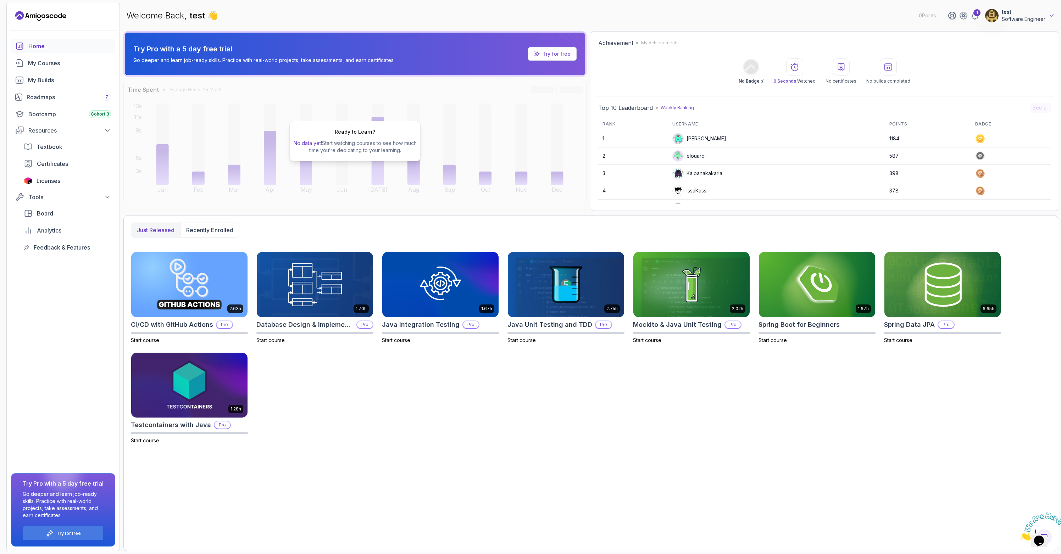
click at [1051, 17] on icon at bounding box center [1052, 15] width 7 height 7
click at [1009, 101] on p "Support" at bounding box center [1000, 103] width 22 height 9
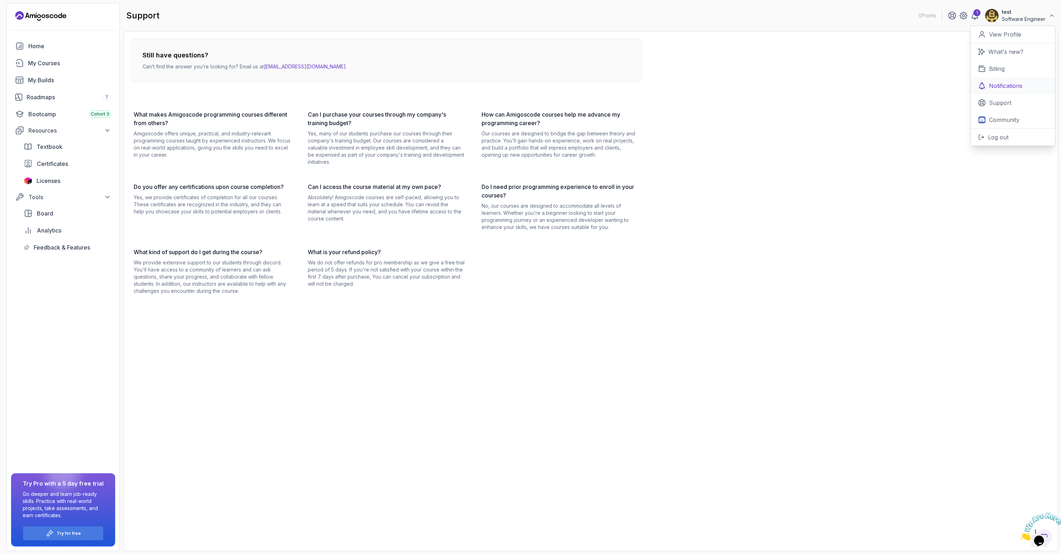
click at [999, 89] on p "Notifications" at bounding box center [1005, 86] width 33 height 9
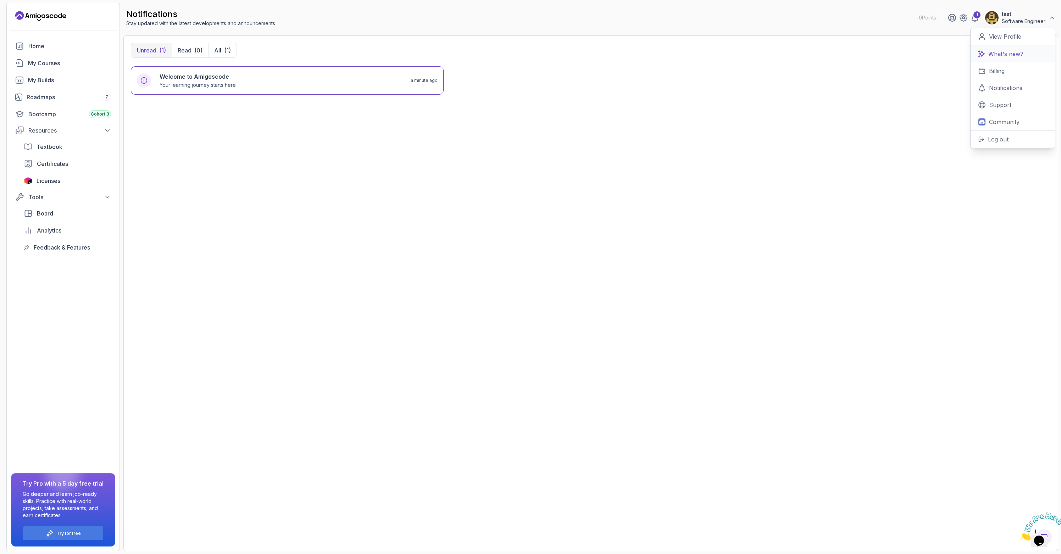
click at [996, 54] on p "What's new?" at bounding box center [1006, 54] width 35 height 9
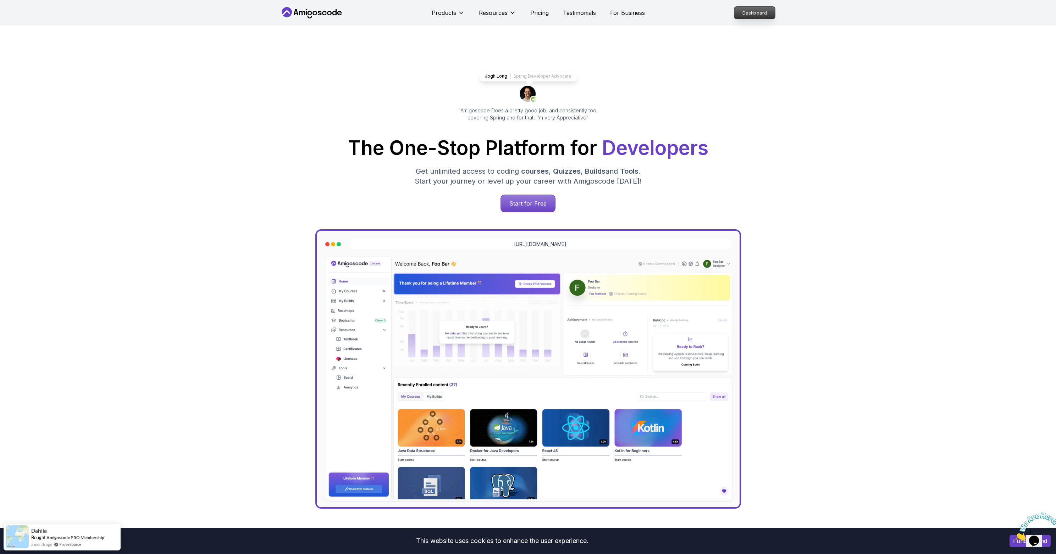
click at [765, 11] on p "Dashboard" at bounding box center [754, 13] width 41 height 12
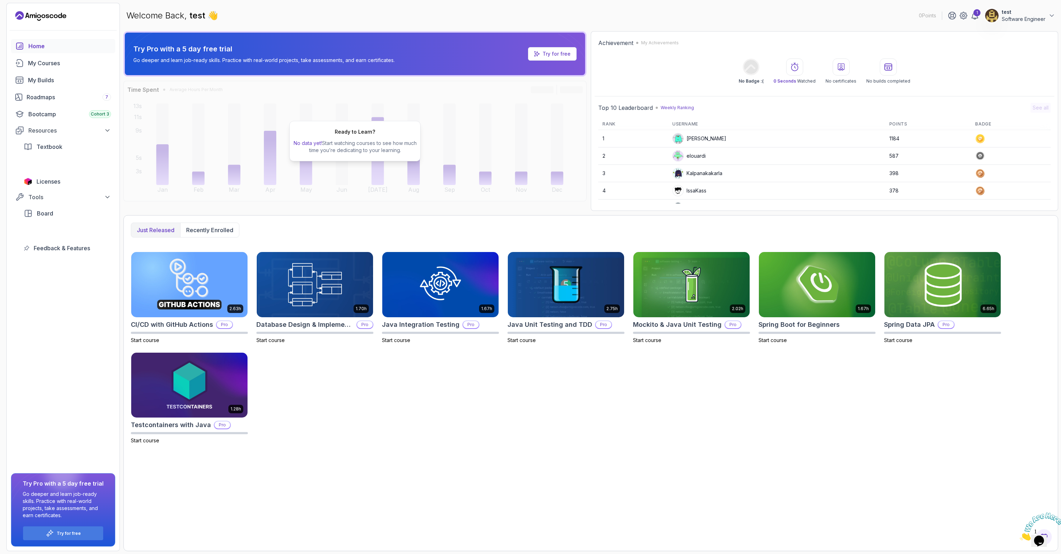
click at [1019, 17] on p "Software Engineer" at bounding box center [1024, 19] width 44 height 7
click at [993, 134] on p "Log out" at bounding box center [998, 137] width 21 height 9
click at [992, 136] on p "Log out" at bounding box center [998, 137] width 21 height 9
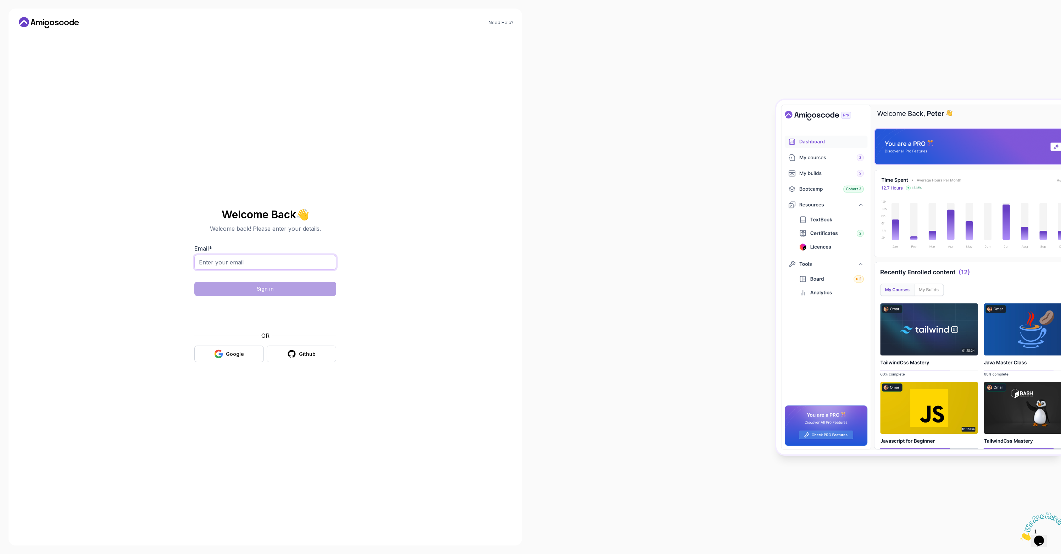
click at [242, 256] on input "Email *" at bounding box center [265, 262] width 142 height 15
click at [416, 286] on div "Need Help? Welcome Back 👋 Welcome back! Please enter your details. Email * Sign…" at bounding box center [266, 277] width 514 height 537
click at [314, 355] on div "Github" at bounding box center [307, 354] width 17 height 7
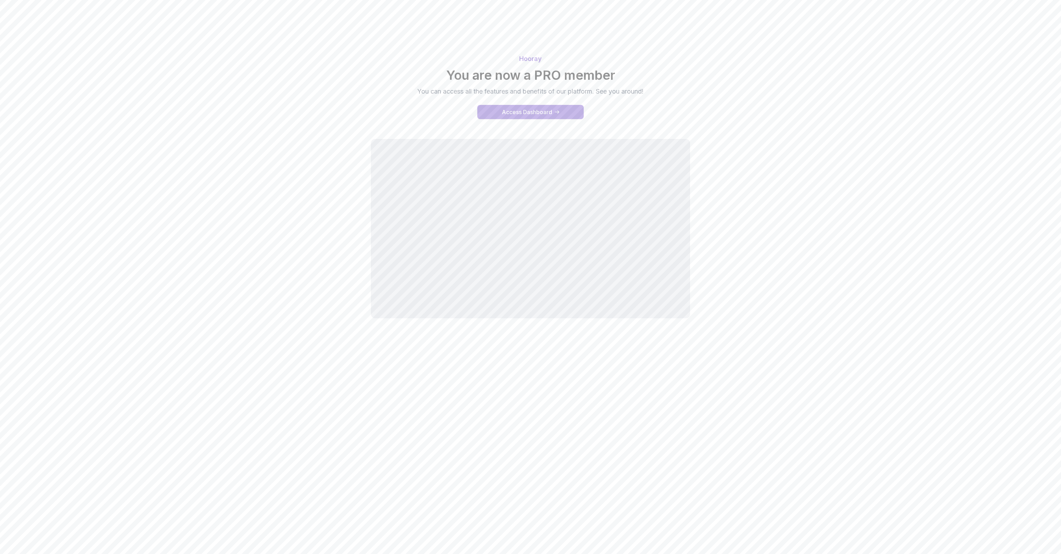
click at [520, 114] on div "Access Dashboard" at bounding box center [527, 112] width 50 height 9
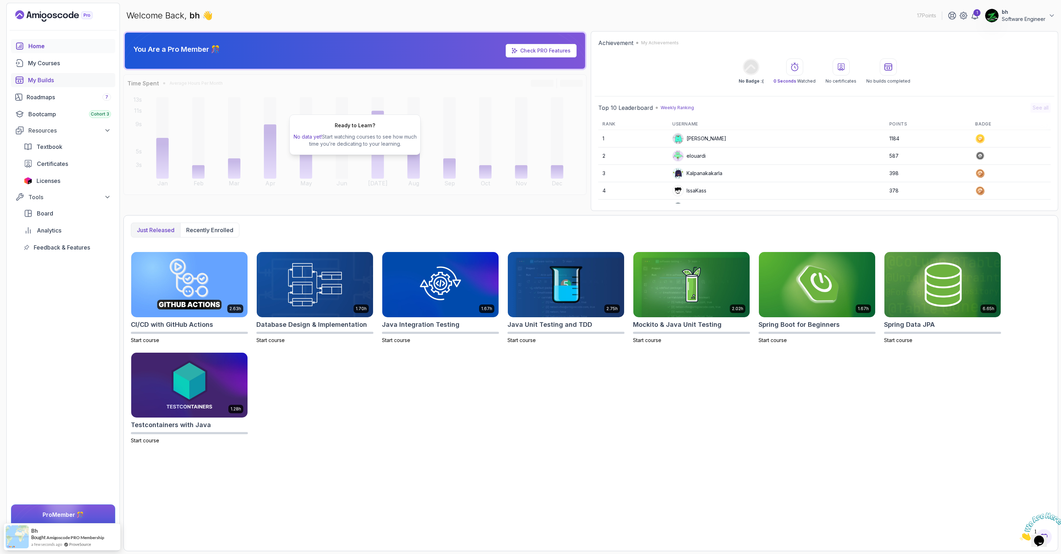
click at [36, 82] on div "My Builds" at bounding box center [69, 80] width 83 height 9
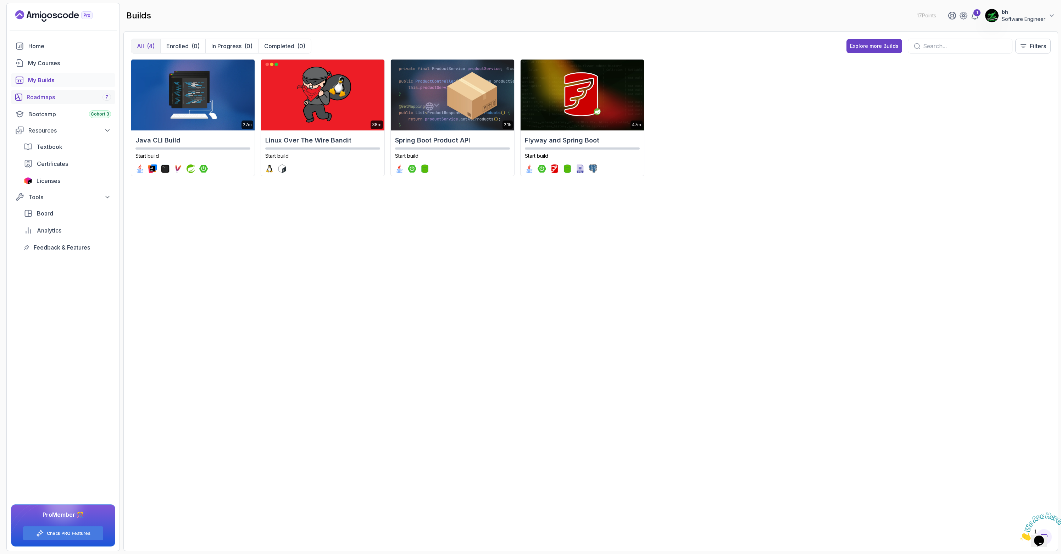
click at [36, 96] on div "Roadmaps 7" at bounding box center [69, 97] width 84 height 9
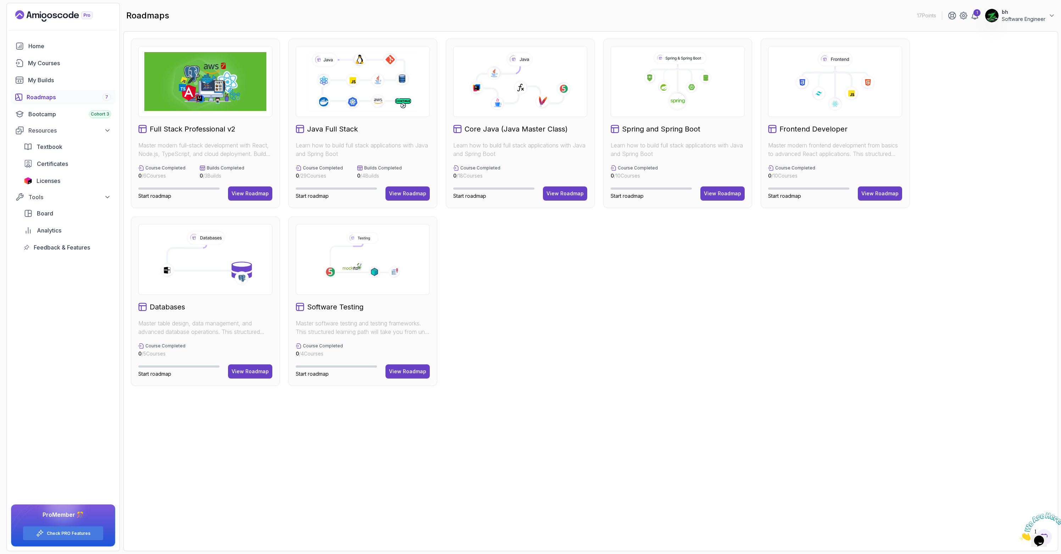
click at [214, 128] on h2 "Full Stack Professional v2" at bounding box center [193, 129] width 86 height 10
click at [250, 193] on div "View Roadmap" at bounding box center [250, 193] width 37 height 7
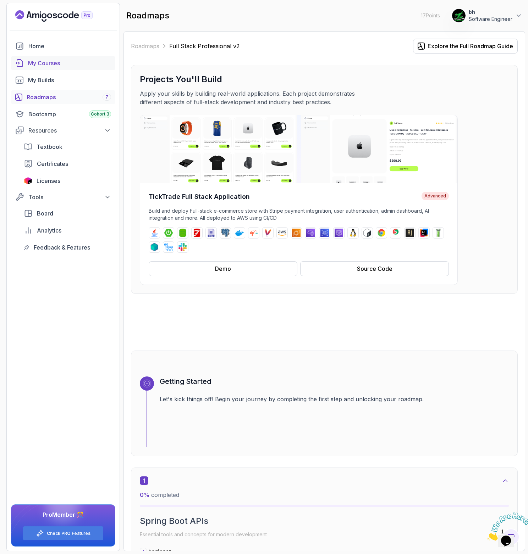
click at [45, 65] on div "My Courses" at bounding box center [69, 63] width 83 height 9
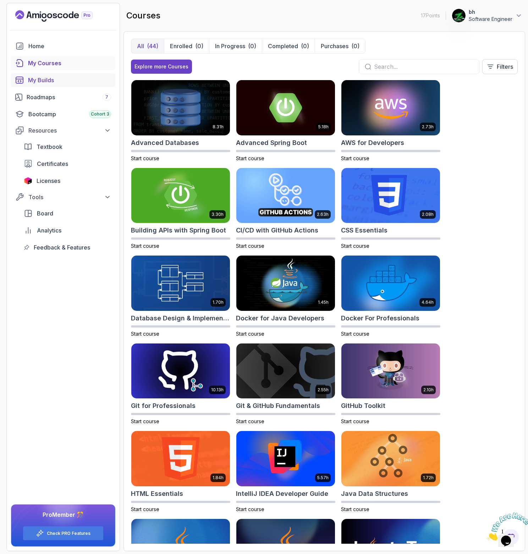
click at [45, 83] on div "My Builds" at bounding box center [69, 80] width 83 height 9
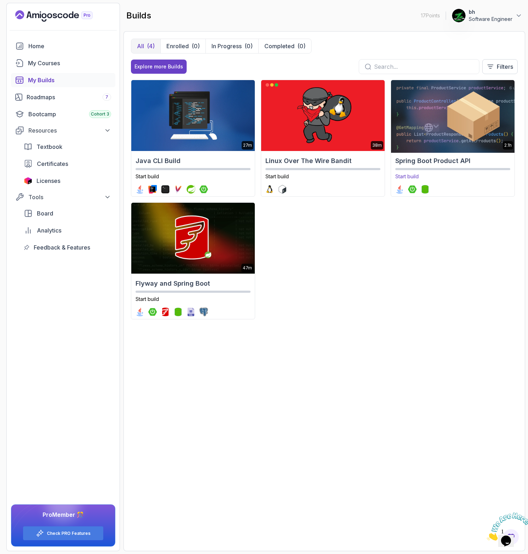
click at [420, 137] on img at bounding box center [452, 115] width 129 height 74
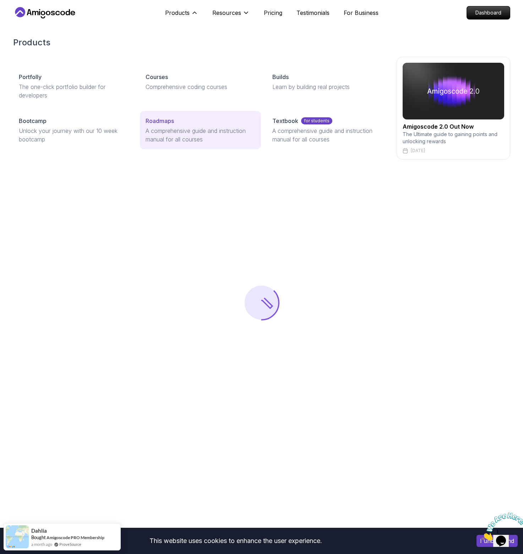
click at [175, 123] on div "Roadmaps" at bounding box center [200, 121] width 110 height 9
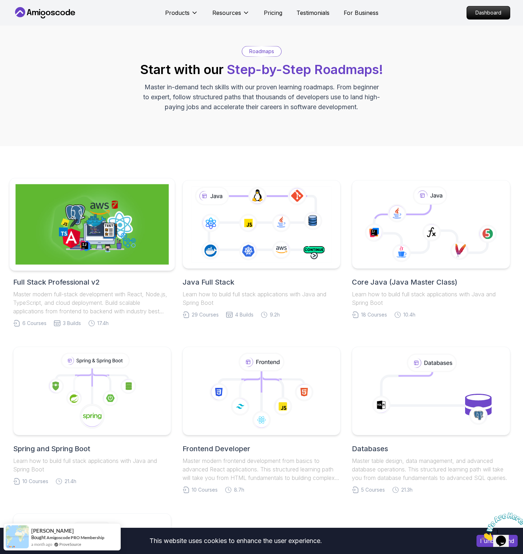
scroll to position [18, 0]
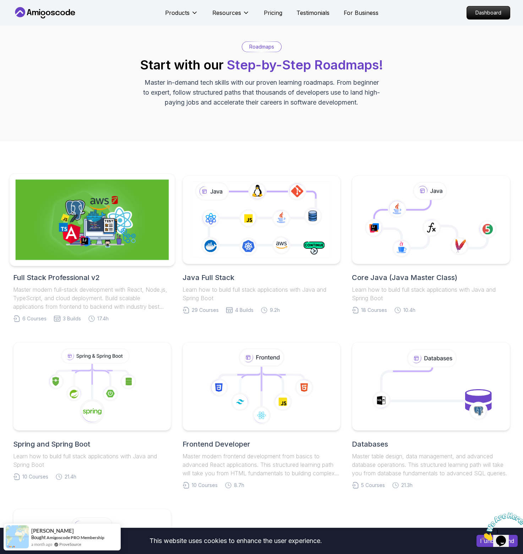
click at [84, 230] on img at bounding box center [91, 220] width 153 height 81
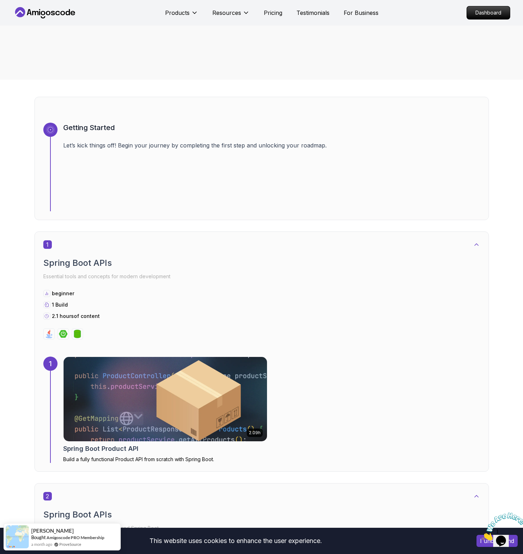
scroll to position [188, 0]
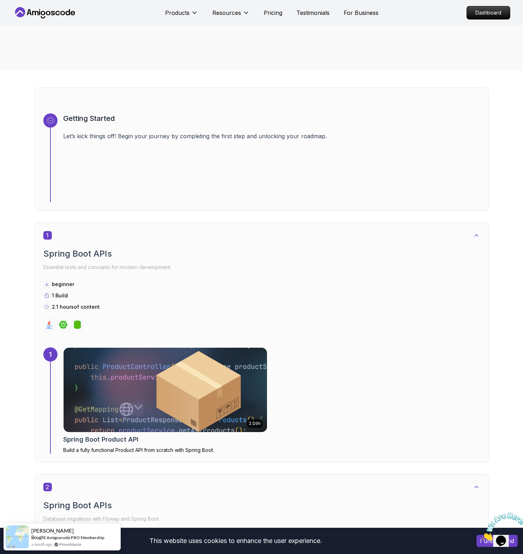
click at [148, 363] on img at bounding box center [165, 390] width 214 height 89
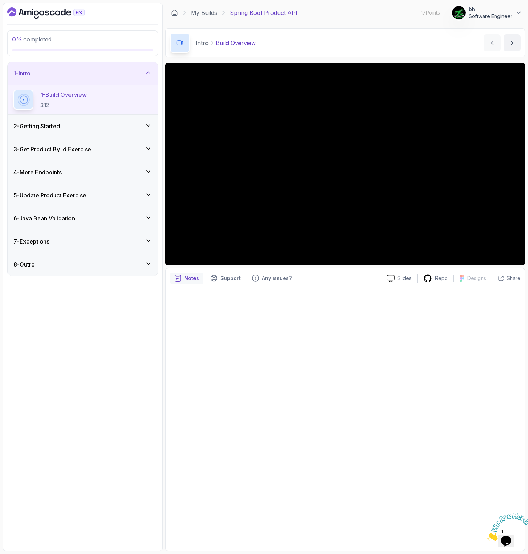
click at [70, 128] on div "2 - Getting Started" at bounding box center [82, 126] width 138 height 9
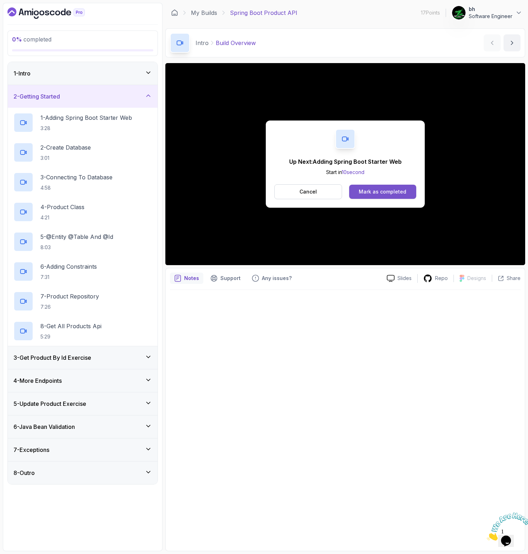
click at [387, 192] on div "Mark as completed" at bounding box center [383, 191] width 48 height 7
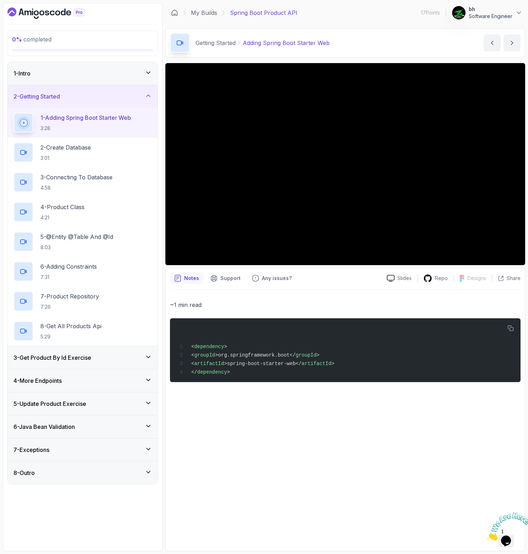
click at [492, 12] on p "bh" at bounding box center [491, 9] width 44 height 7
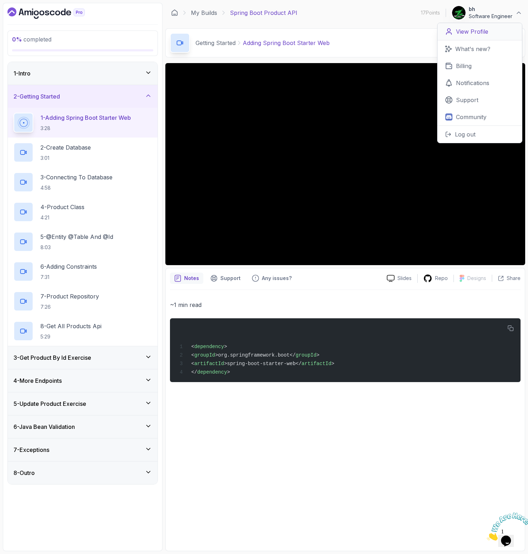
click at [473, 31] on p "View Profile" at bounding box center [472, 31] width 32 height 9
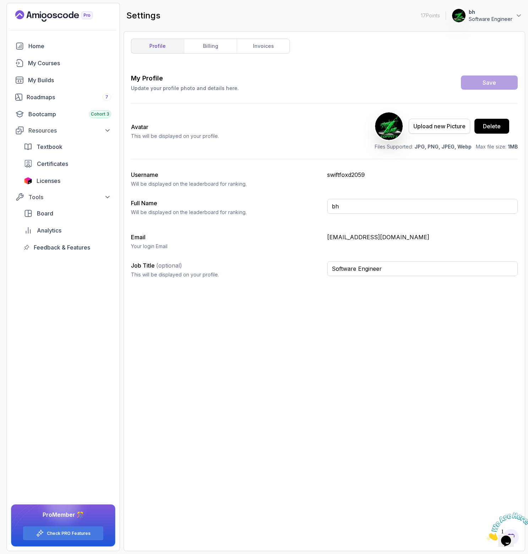
click at [419, 126] on div "Upload new Picture" at bounding box center [439, 126] width 52 height 9
click at [481, 84] on button "Save" at bounding box center [489, 83] width 57 height 14
click at [41, 45] on div "Home" at bounding box center [69, 46] width 83 height 9
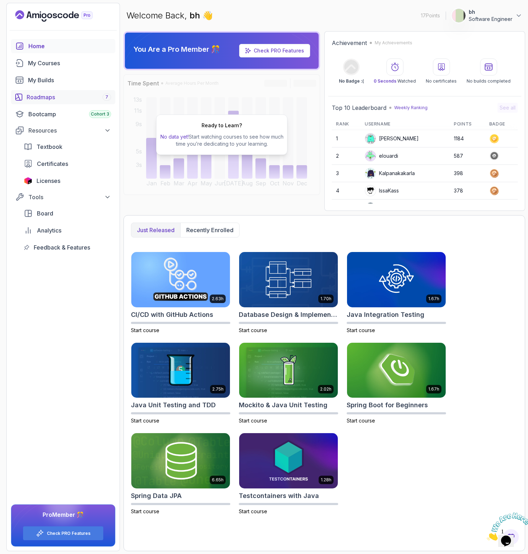
click at [50, 95] on div "Roadmaps 7" at bounding box center [69, 97] width 84 height 9
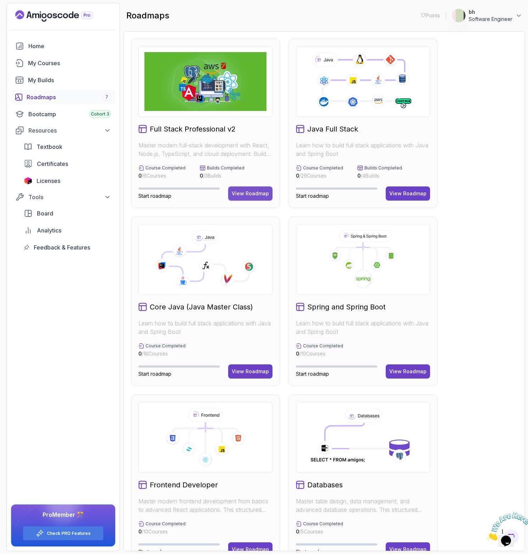
click at [246, 195] on div "View Roadmap" at bounding box center [250, 193] width 37 height 7
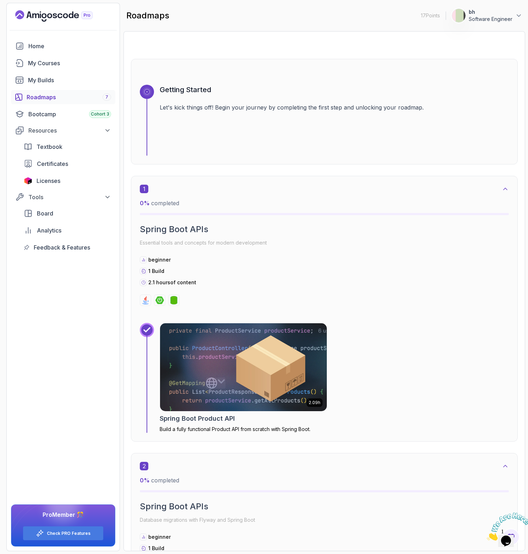
scroll to position [313, 0]
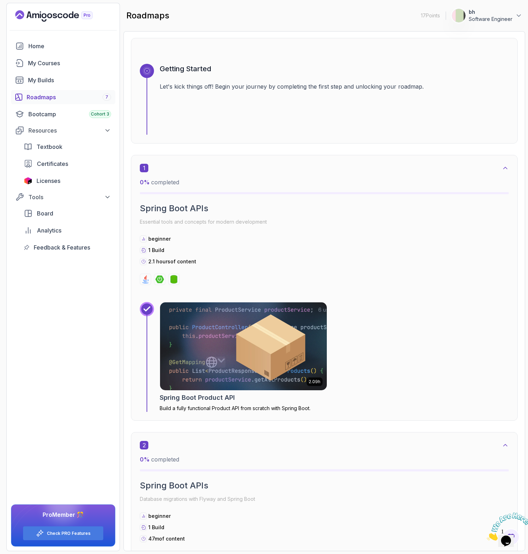
click at [227, 360] on img at bounding box center [243, 346] width 175 height 92
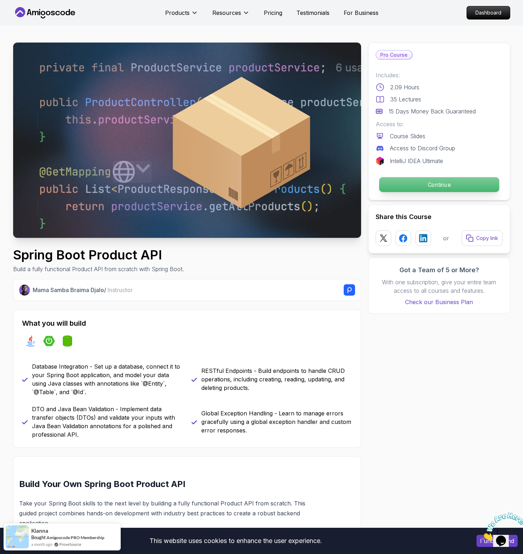
click at [419, 186] on p "Continue" at bounding box center [439, 184] width 120 height 15
click at [423, 185] on p "Continue" at bounding box center [439, 184] width 120 height 15
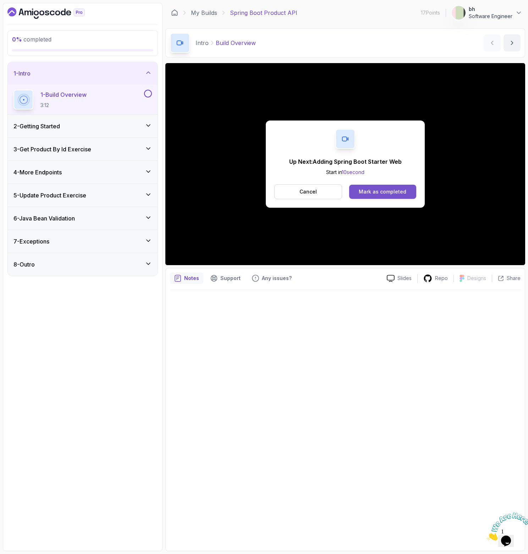
click at [382, 190] on div "Mark as completed" at bounding box center [383, 191] width 48 height 7
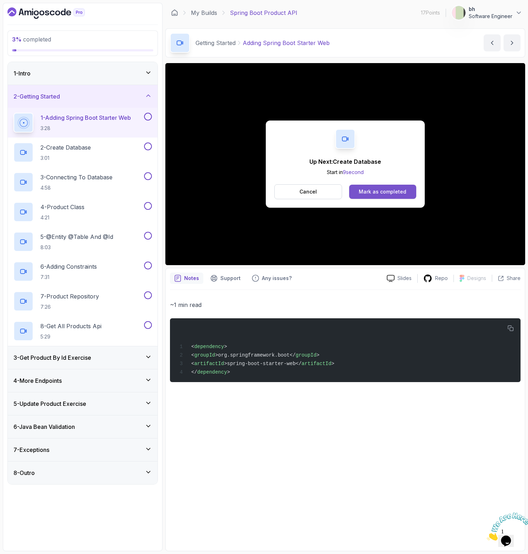
click at [383, 191] on div "Mark as completed" at bounding box center [383, 191] width 48 height 7
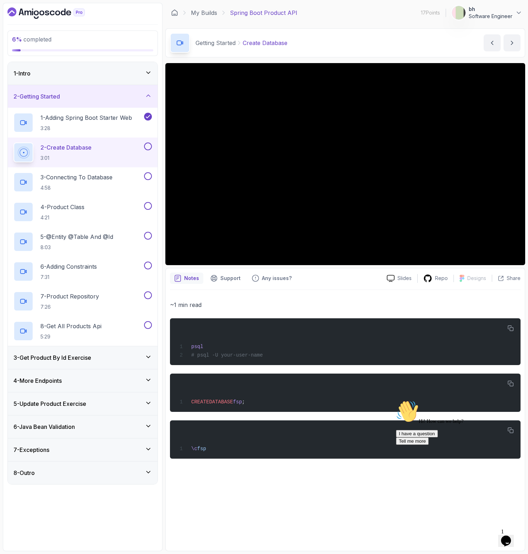
click at [512, 536] on icon "Opens Chat This icon Opens the chat window." at bounding box center [505, 541] width 11 height 11
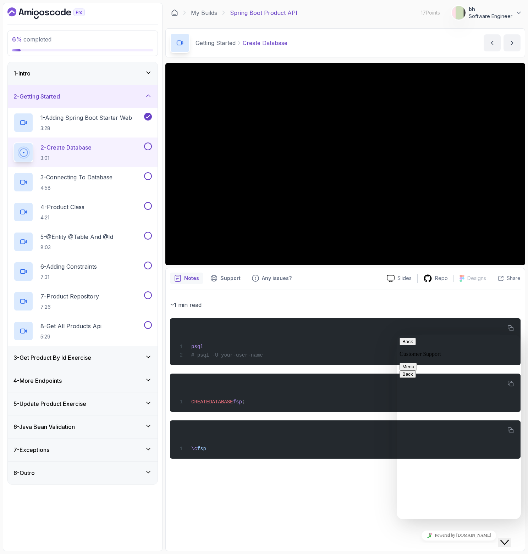
click at [410, 345] on button "Back" at bounding box center [407, 341] width 16 height 7
click at [507, 540] on icon "$i18n('chat', 'chat_widget')" at bounding box center [504, 542] width 9 height 5
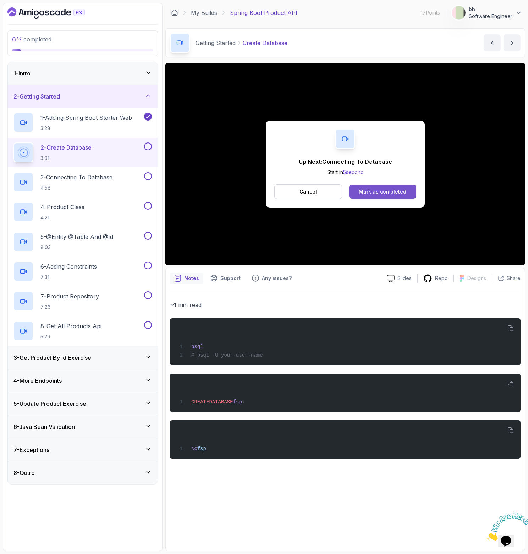
click at [395, 193] on div "Mark as completed" at bounding box center [383, 191] width 48 height 7
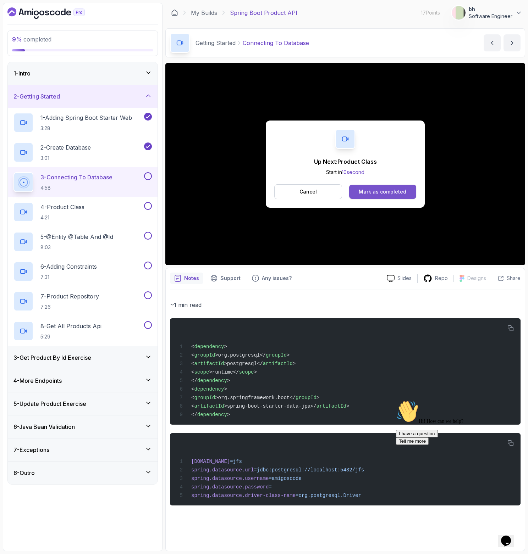
click at [386, 193] on div "Mark as completed" at bounding box center [383, 191] width 48 height 7
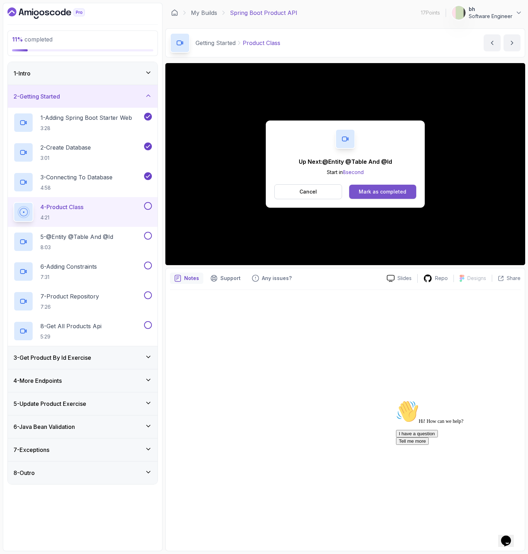
click at [391, 192] on div "Mark as completed" at bounding box center [383, 191] width 48 height 7
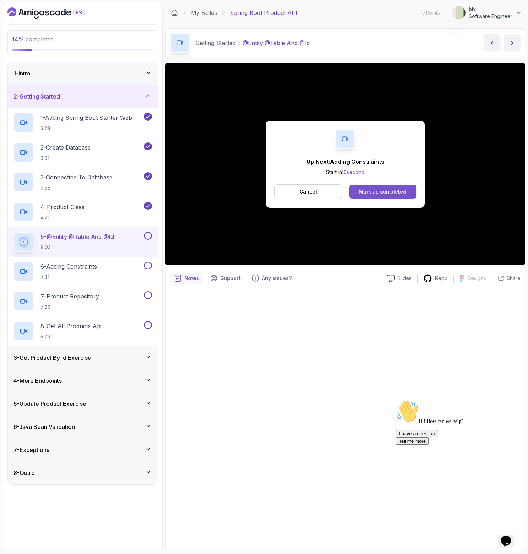
click at [390, 194] on div "Mark as completed" at bounding box center [383, 191] width 48 height 7
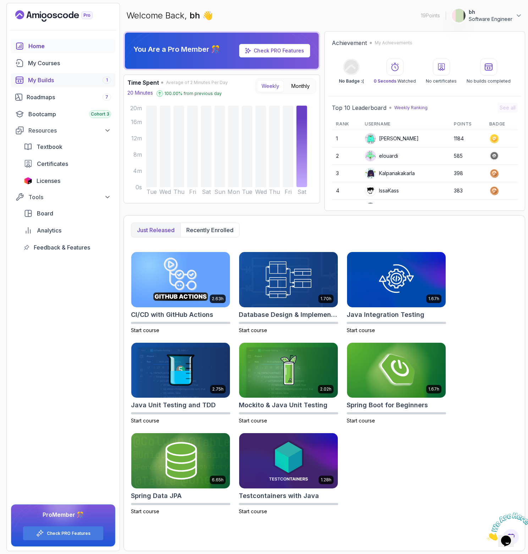
click at [60, 80] on div "My Builds 1" at bounding box center [69, 80] width 83 height 9
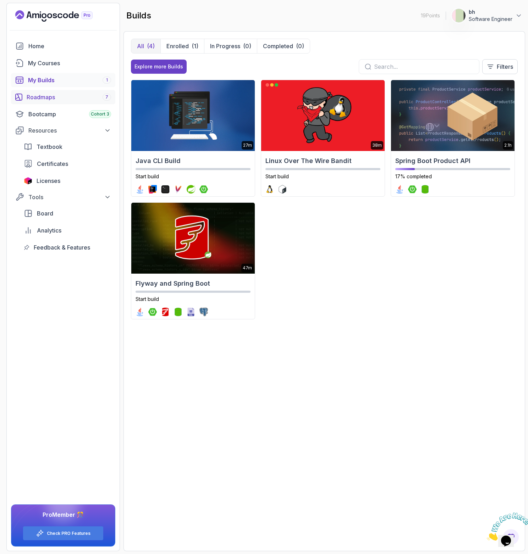
click at [52, 99] on div "Roadmaps 7" at bounding box center [69, 97] width 84 height 9
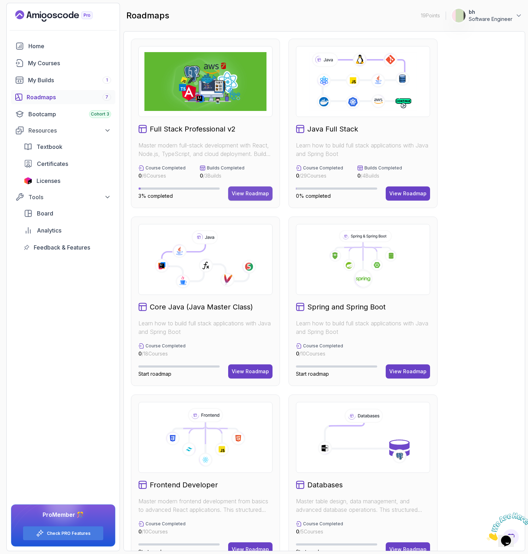
click at [243, 197] on div "View Roadmap" at bounding box center [250, 193] width 37 height 7
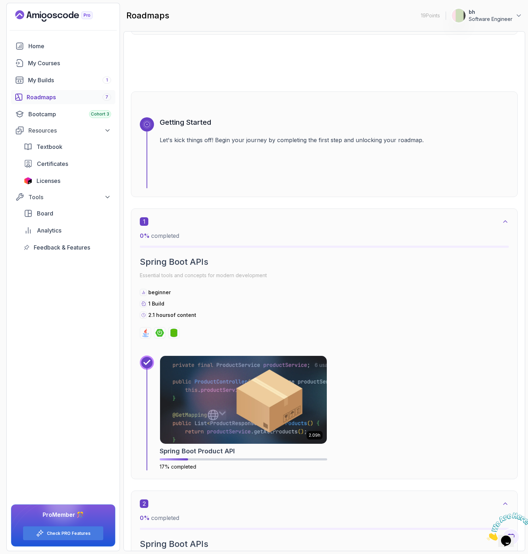
scroll to position [302, 0]
